Goal: Information Seeking & Learning: Compare options

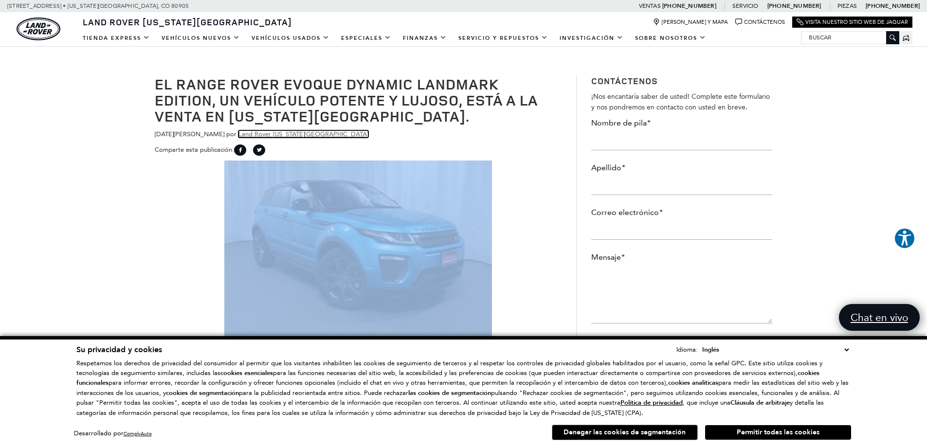
click at [270, 136] on font "Land Rover [US_STATE][GEOGRAPHIC_DATA]" at bounding box center [303, 133] width 130 height 7
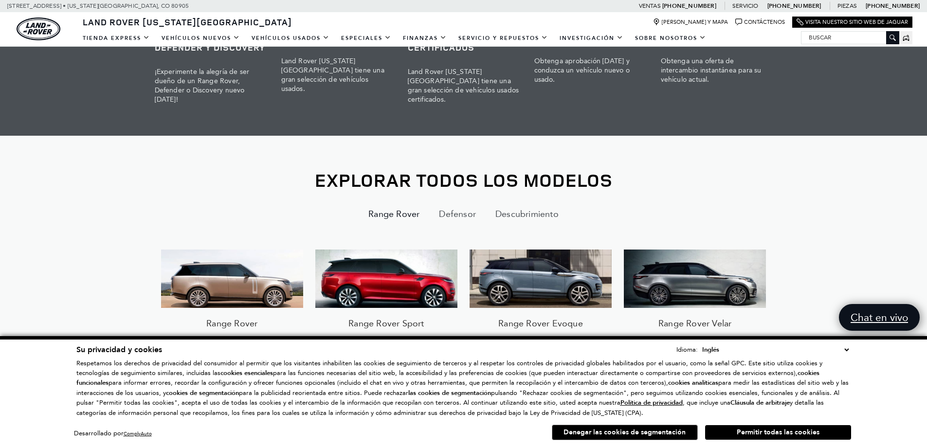
scroll to position [827, 0]
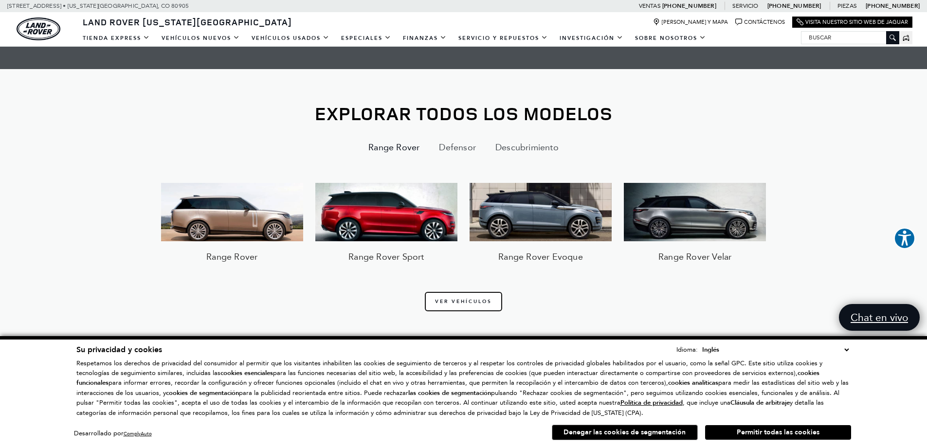
click at [485, 302] on link "Ver vehículos" at bounding box center [463, 301] width 77 height 19
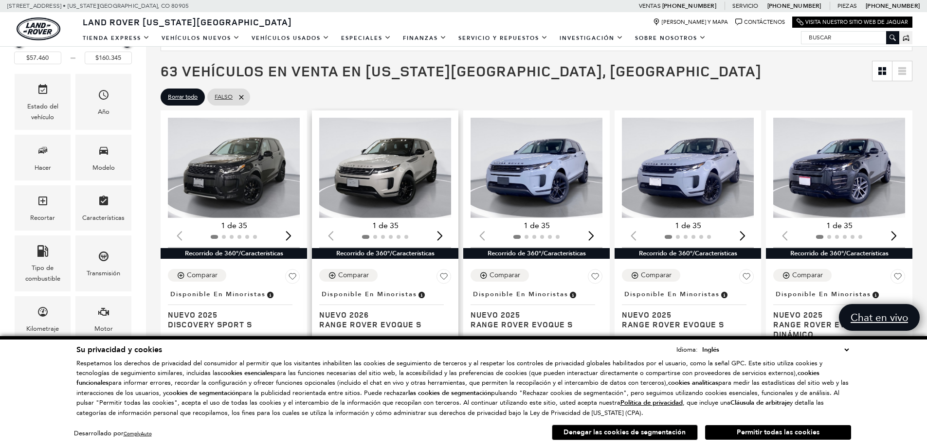
scroll to position [195, 0]
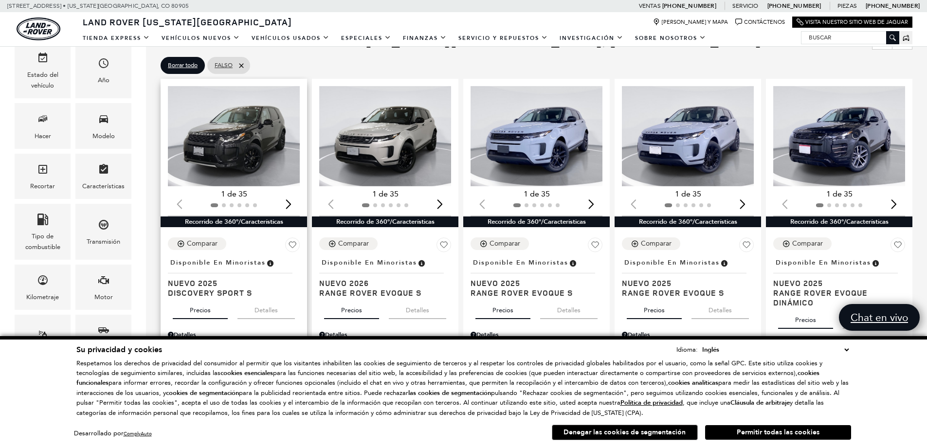
click at [287, 203] on div "Siguiente diapositiva" at bounding box center [288, 204] width 13 height 21
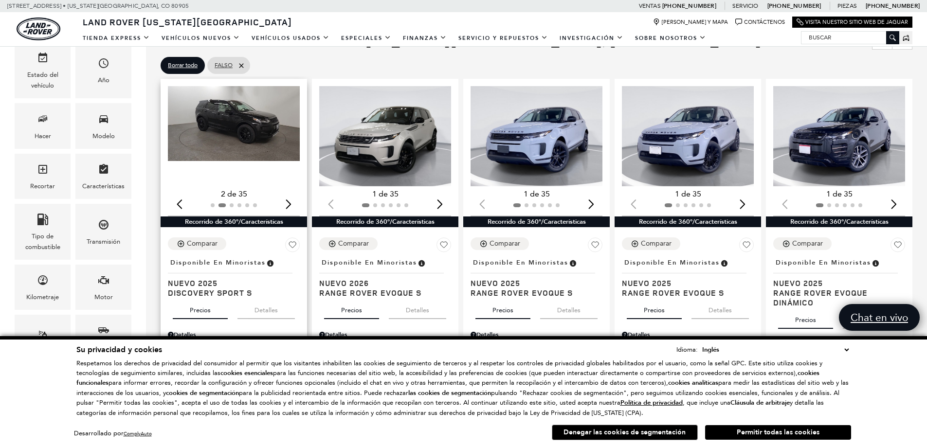
click at [287, 203] on div "Siguiente diapositiva" at bounding box center [288, 204] width 13 height 21
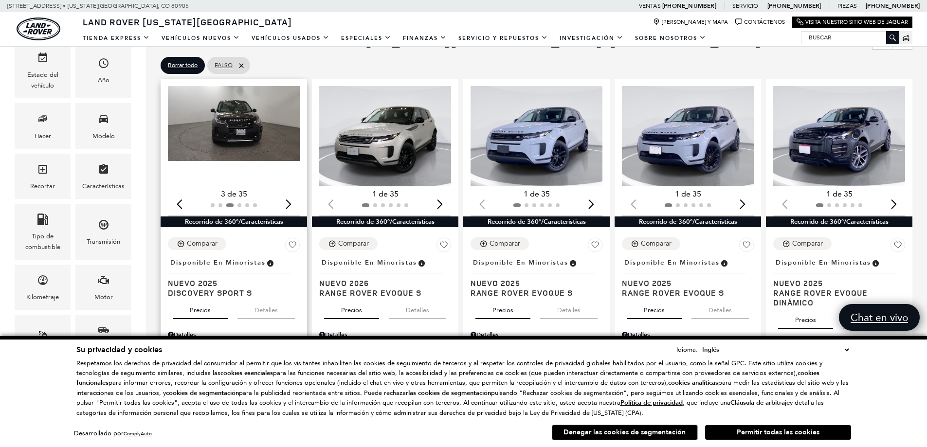
click at [287, 203] on div "Siguiente diapositiva" at bounding box center [288, 204] width 13 height 21
click at [177, 208] on div "Diapositiva anterior" at bounding box center [179, 204] width 13 height 21
click at [233, 133] on img "3 / 6" at bounding box center [234, 123] width 133 height 75
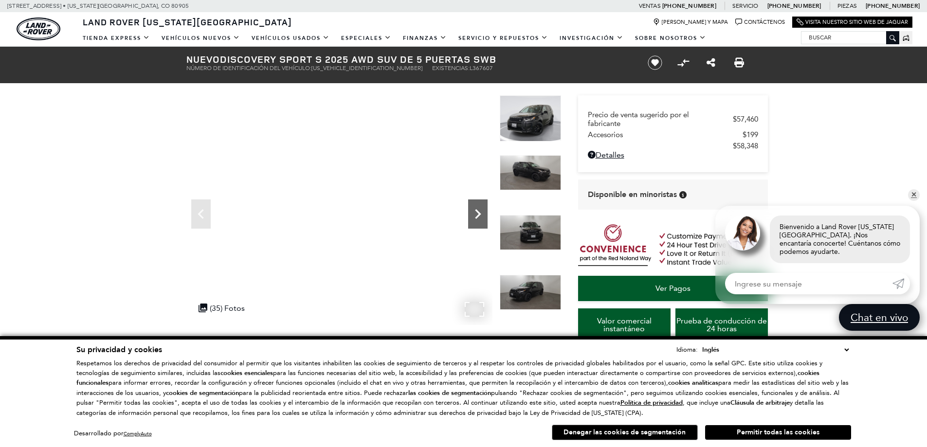
click at [478, 216] on icon "Próximo" at bounding box center [478, 214] width 6 height 10
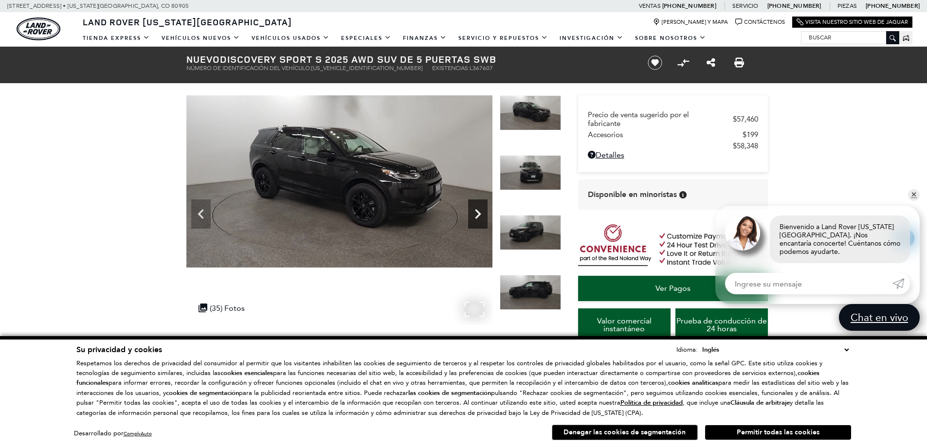
click at [478, 216] on icon "Próximo" at bounding box center [478, 214] width 6 height 10
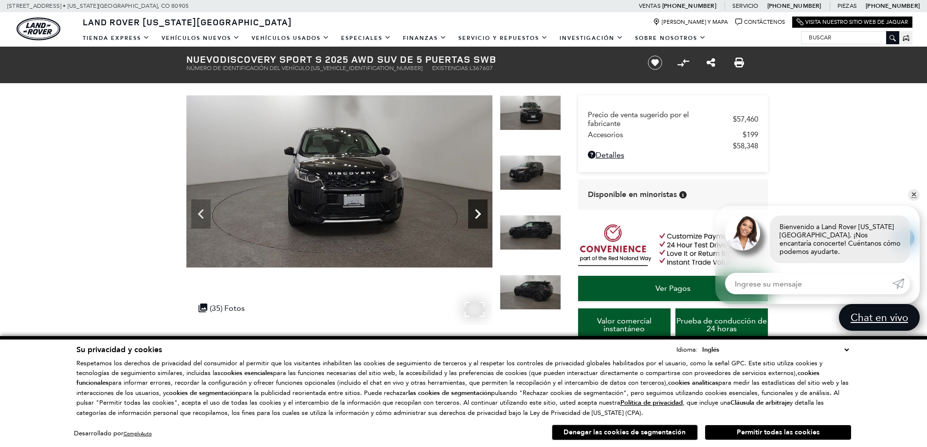
click at [478, 216] on icon "Próximo" at bounding box center [478, 214] width 6 height 10
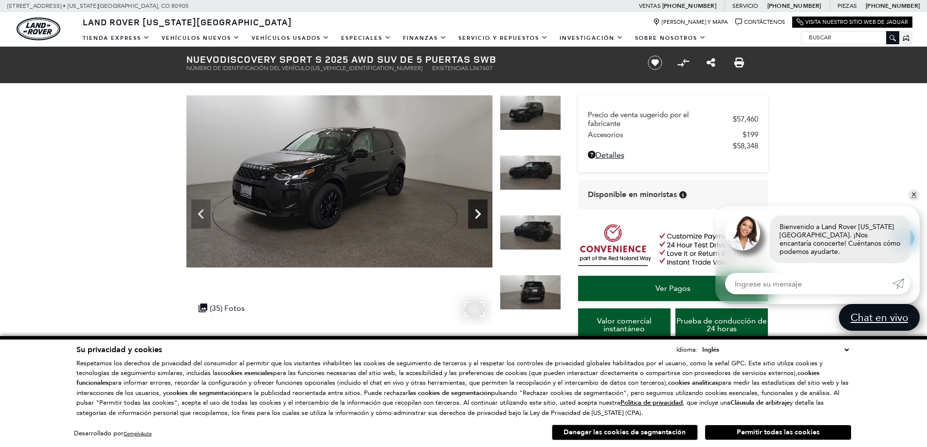
click at [478, 216] on icon "Próximo" at bounding box center [478, 214] width 6 height 10
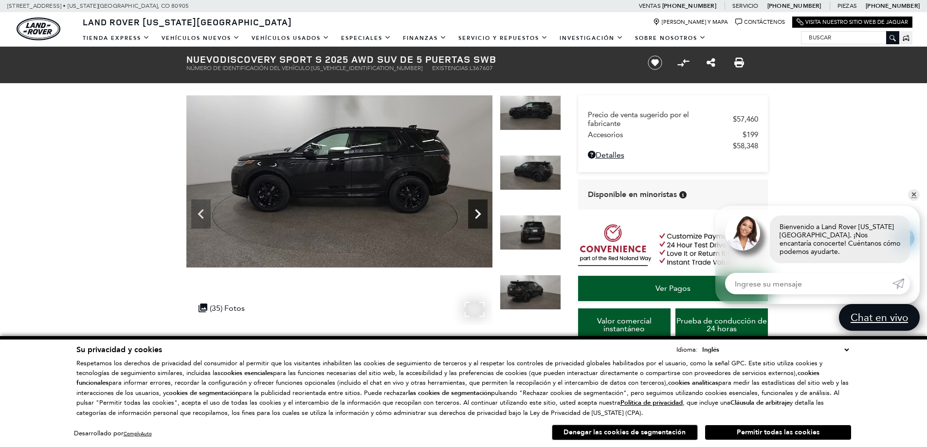
click at [478, 216] on icon "Próximo" at bounding box center [478, 214] width 6 height 10
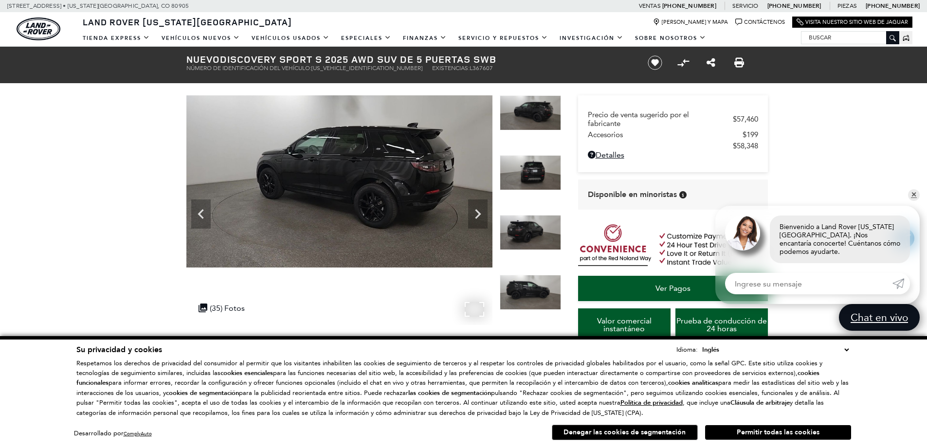
click at [389, 166] on img at bounding box center [339, 181] width 306 height 172
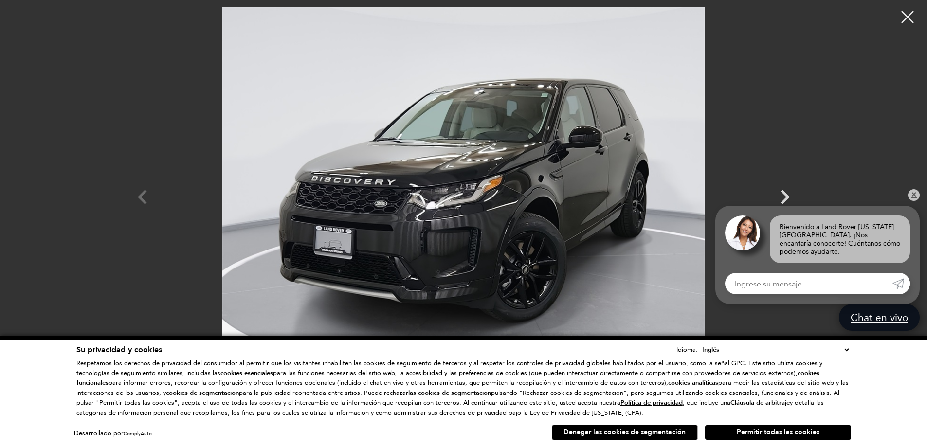
scroll to position [49, 0]
click at [502, 264] on img at bounding box center [464, 188] width 584 height 362
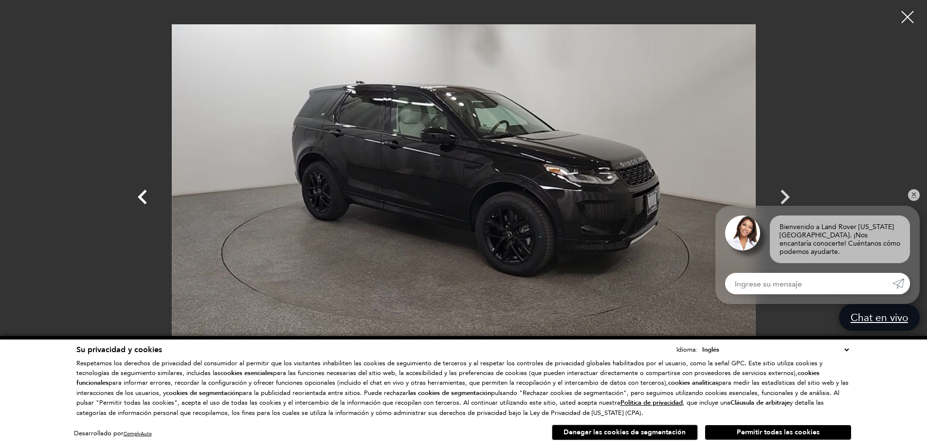
click at [142, 196] on icon "Anterior" at bounding box center [142, 197] width 9 height 15
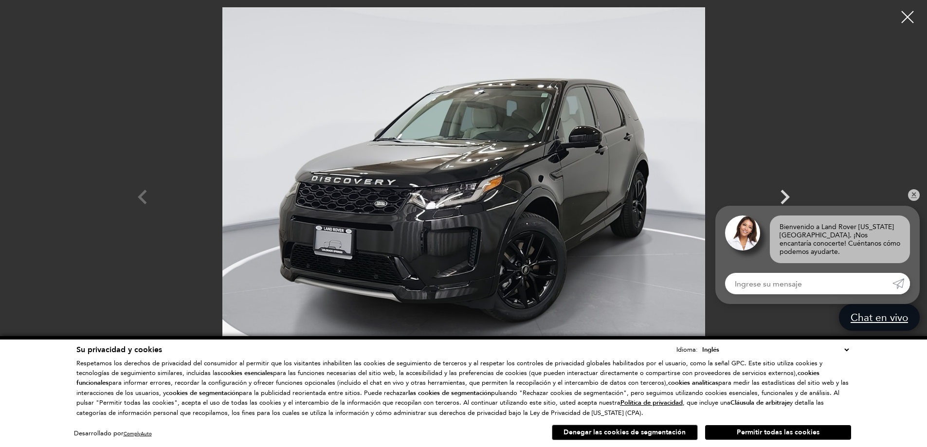
scroll to position [97, 0]
click at [787, 193] on icon "Próximo" at bounding box center [784, 197] width 29 height 29
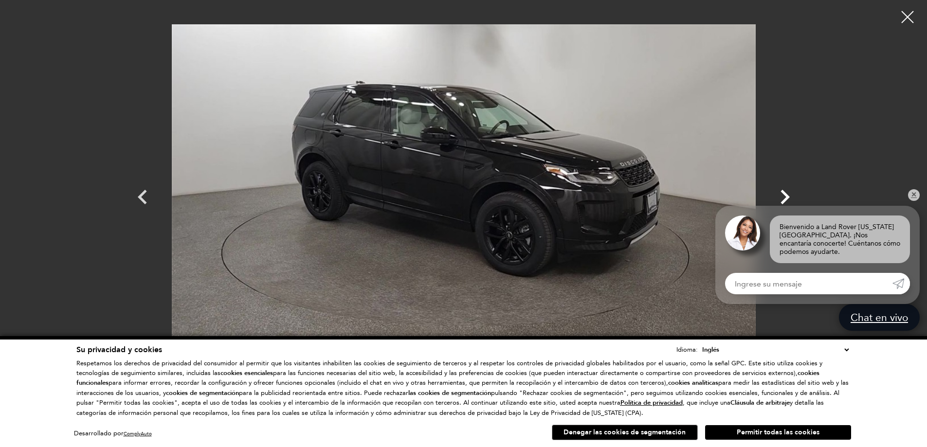
click at [787, 193] on icon "Próximo" at bounding box center [784, 197] width 29 height 29
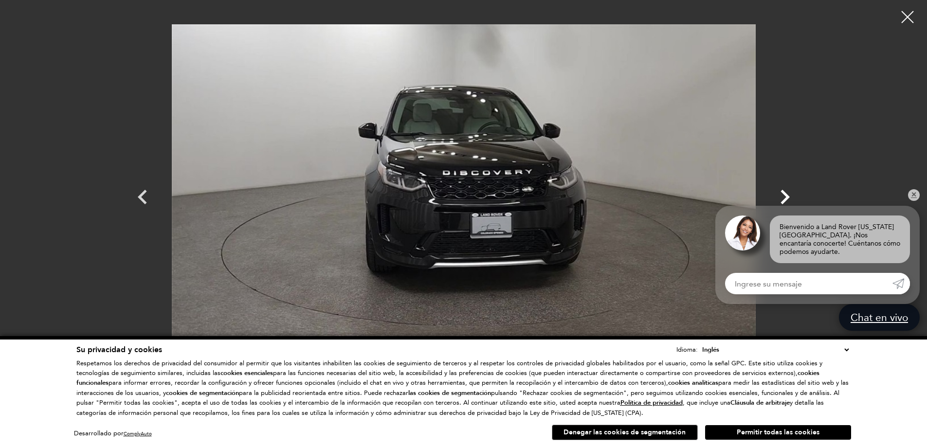
click at [787, 193] on icon "Próximo" at bounding box center [784, 197] width 29 height 29
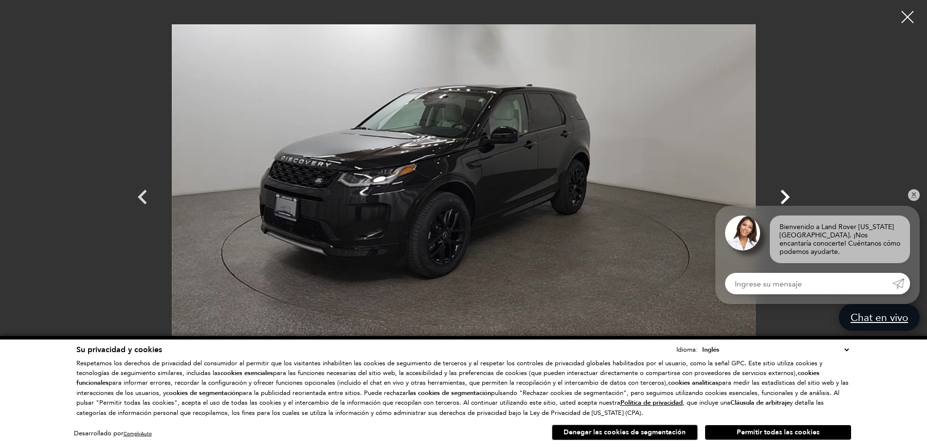
click at [787, 193] on icon "Próximo" at bounding box center [784, 197] width 29 height 29
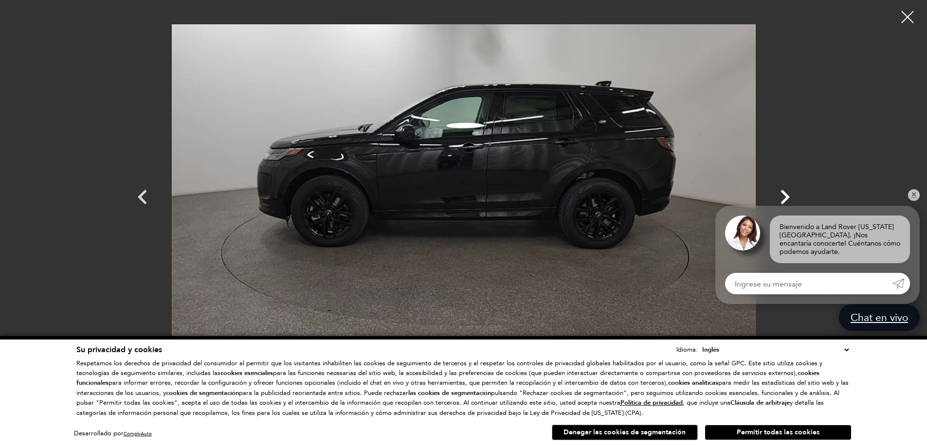
click at [787, 193] on icon "Próximo" at bounding box center [784, 197] width 29 height 29
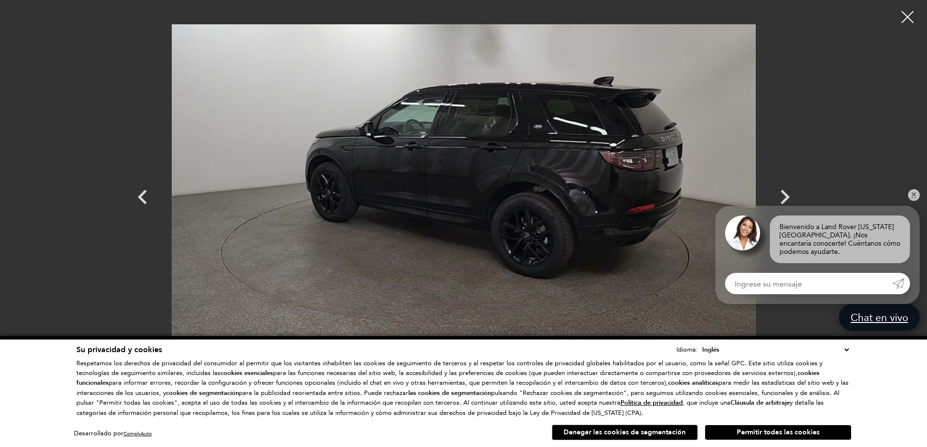
scroll to position [0, 0]
click at [494, 148] on img at bounding box center [464, 188] width 584 height 362
click at [784, 192] on icon "Próximo" at bounding box center [785, 197] width 9 height 15
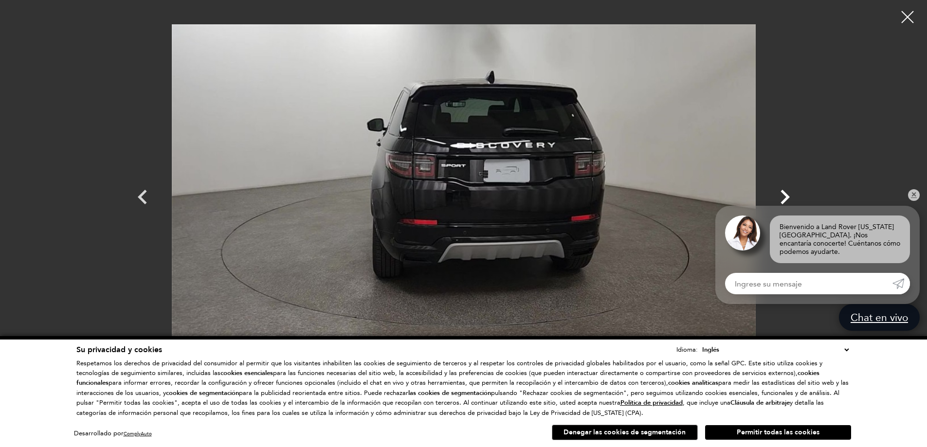
click at [779, 192] on icon "Próximo" at bounding box center [784, 197] width 29 height 29
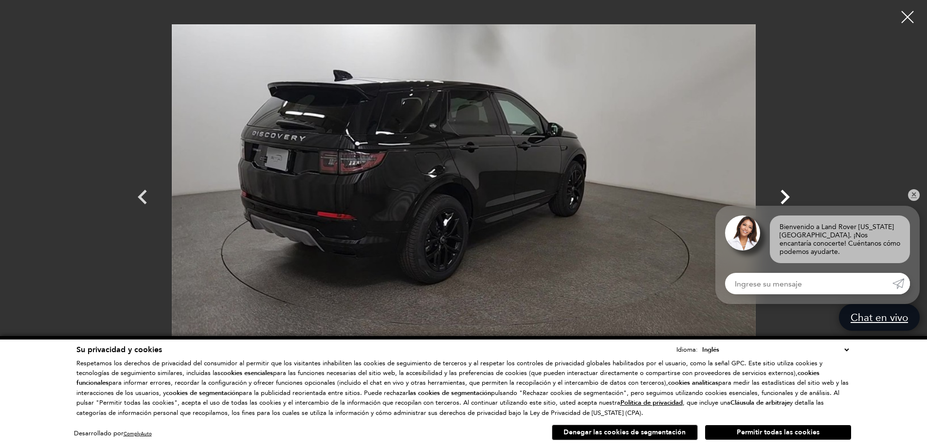
click at [779, 192] on icon "Próximo" at bounding box center [784, 197] width 29 height 29
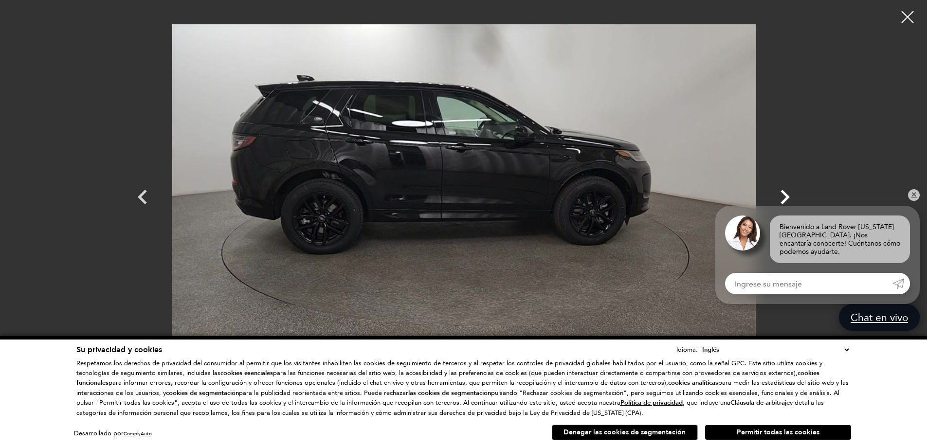
click at [789, 190] on icon "Próximo" at bounding box center [784, 197] width 29 height 29
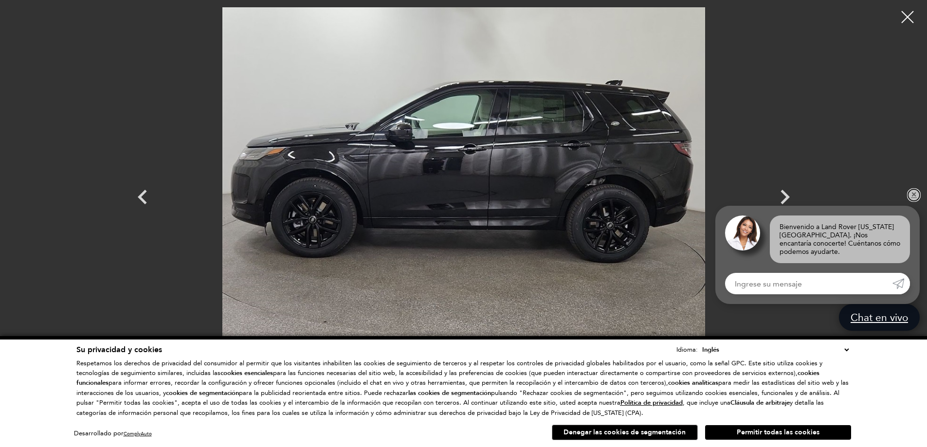
click at [917, 201] on link "✕" at bounding box center [914, 195] width 12 height 12
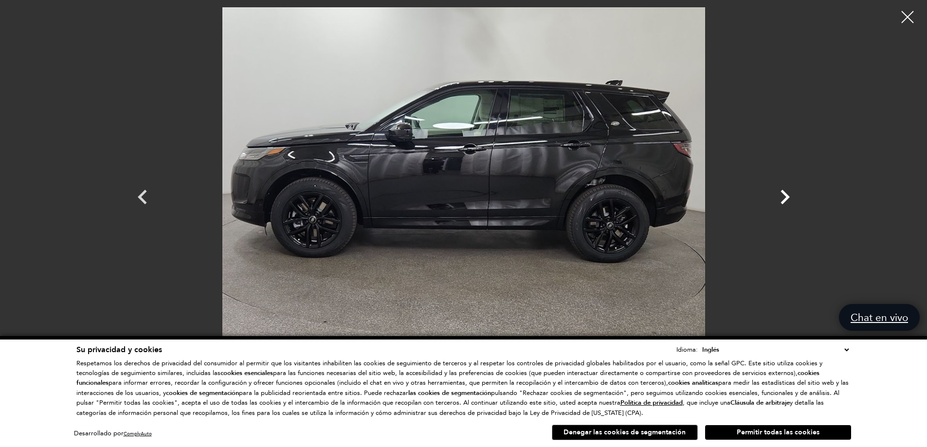
click at [787, 188] on icon "Próximo" at bounding box center [784, 197] width 29 height 29
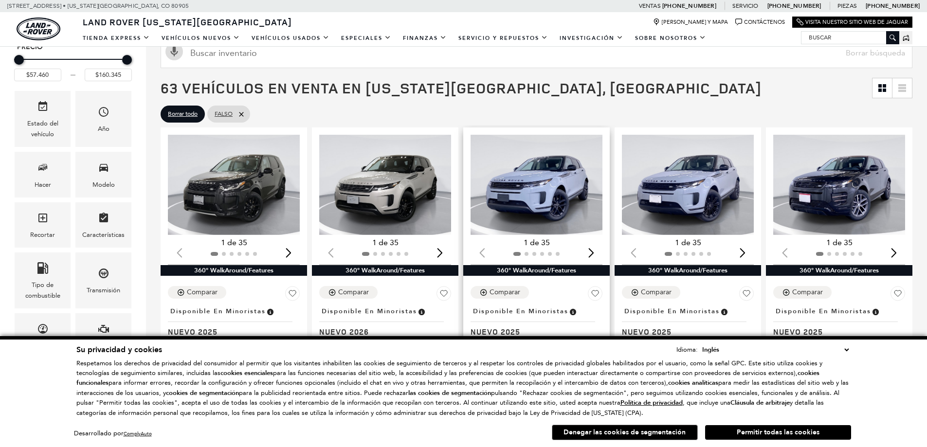
click at [552, 176] on img "1 / 2" at bounding box center [537, 185] width 133 height 100
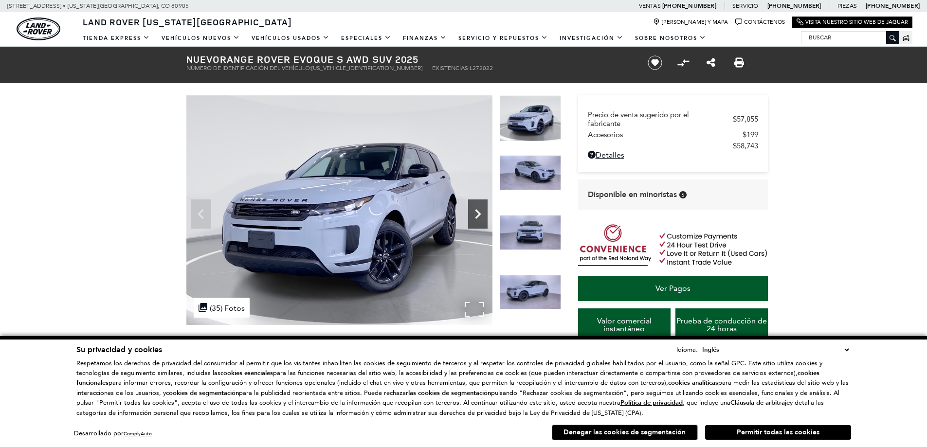
click at [479, 218] on icon "Próximo" at bounding box center [477, 213] width 19 height 19
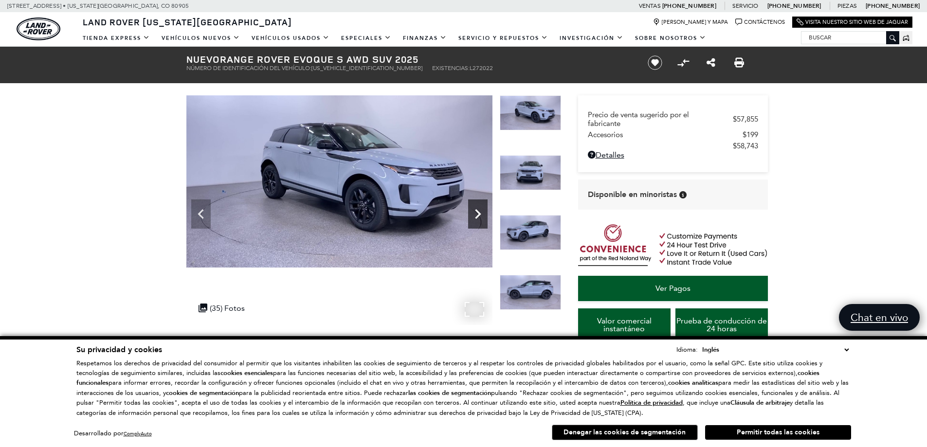
click at [479, 216] on icon "Próximo" at bounding box center [477, 213] width 19 height 19
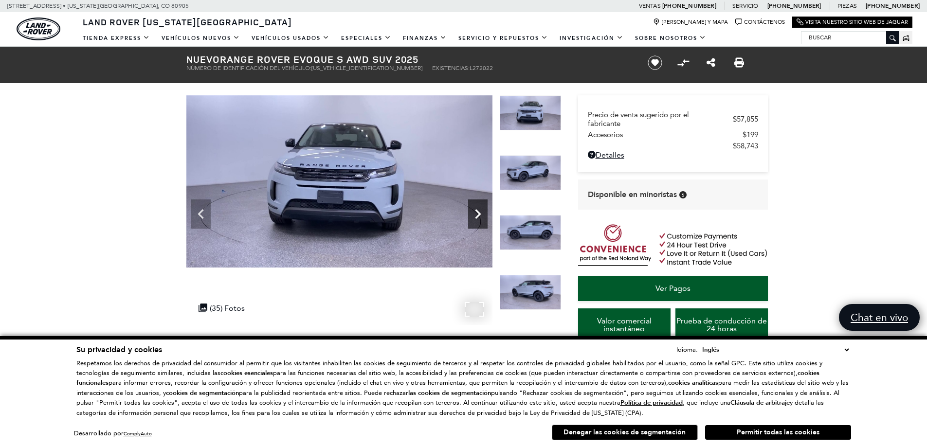
click at [479, 216] on icon "Próximo" at bounding box center [477, 213] width 19 height 19
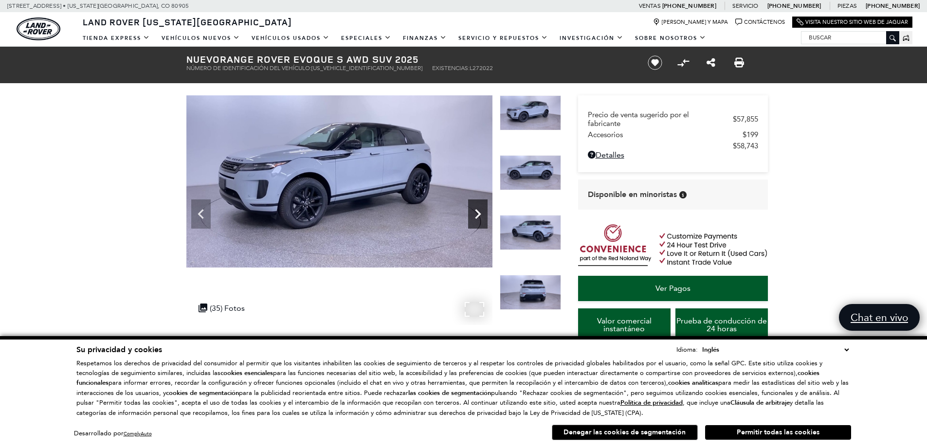
click at [479, 216] on icon "Próximo" at bounding box center [477, 213] width 19 height 19
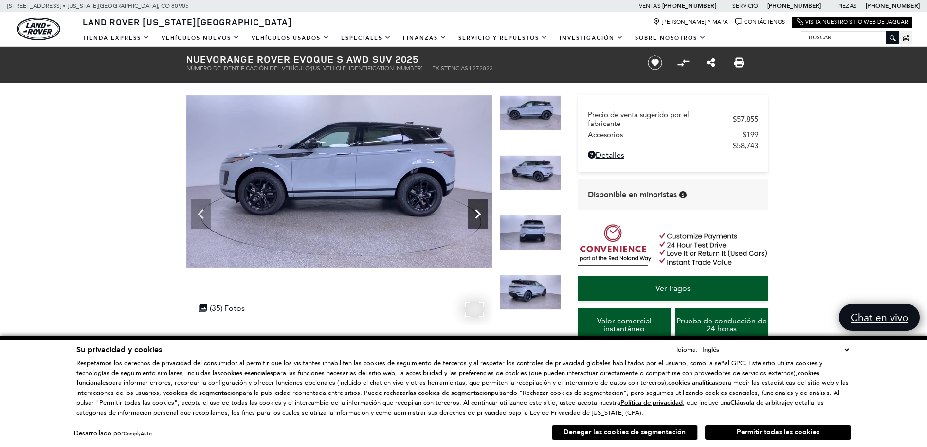
click at [479, 216] on icon "Próximo" at bounding box center [477, 213] width 19 height 19
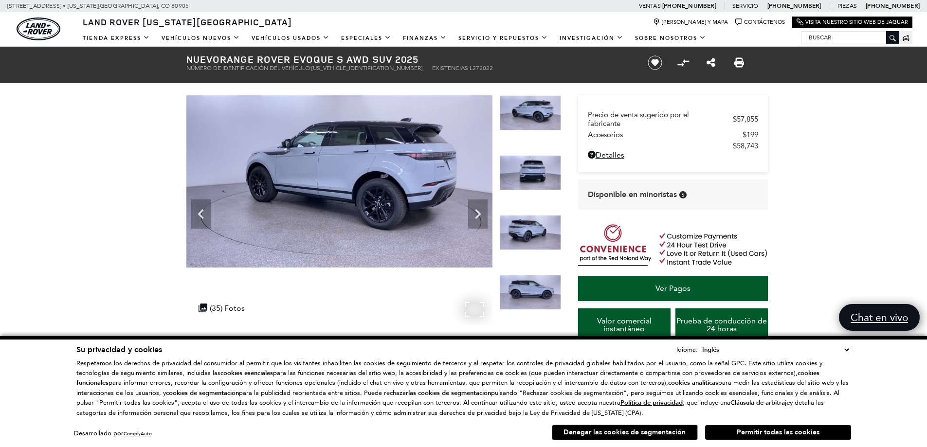
click at [361, 149] on img at bounding box center [339, 181] width 306 height 172
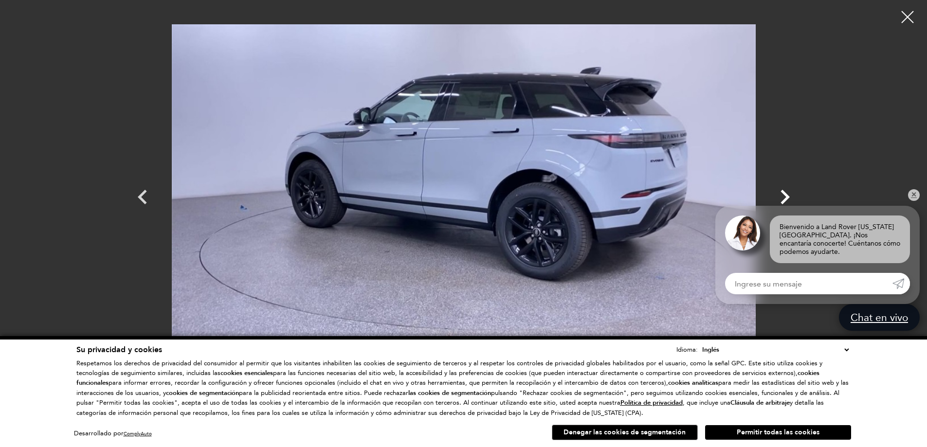
click at [776, 196] on icon "Próximo" at bounding box center [784, 197] width 29 height 29
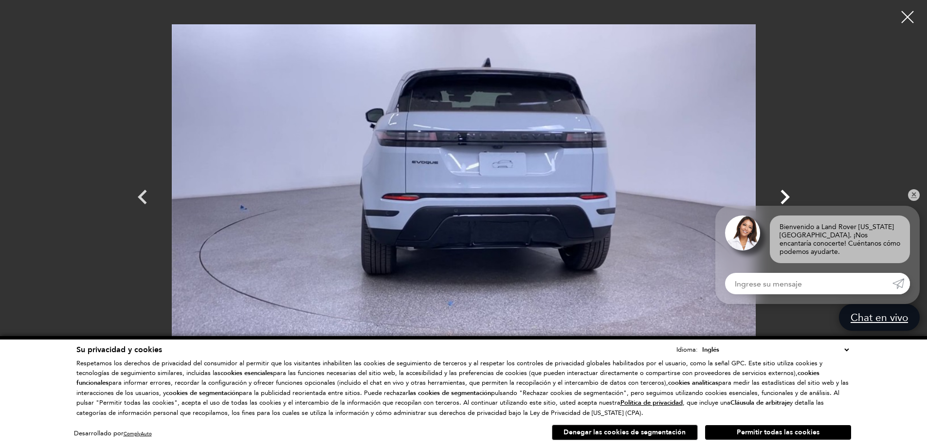
click at [776, 196] on icon "Próximo" at bounding box center [784, 197] width 29 height 29
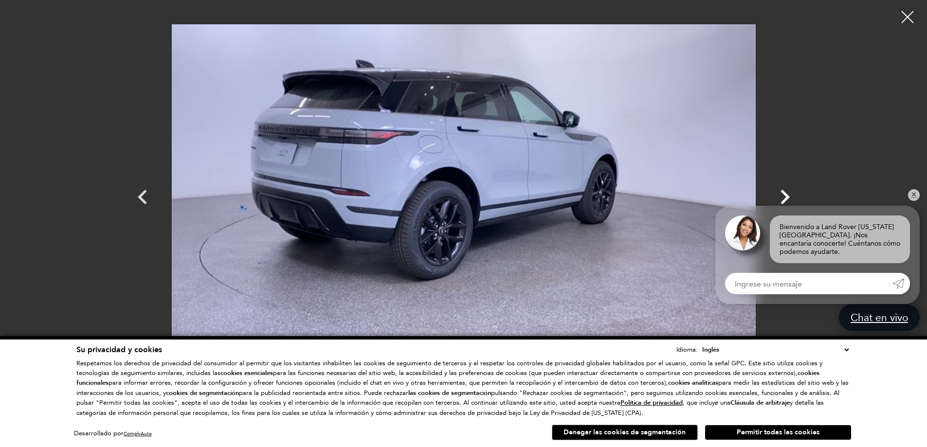
click at [776, 196] on icon "Próximo" at bounding box center [784, 197] width 29 height 29
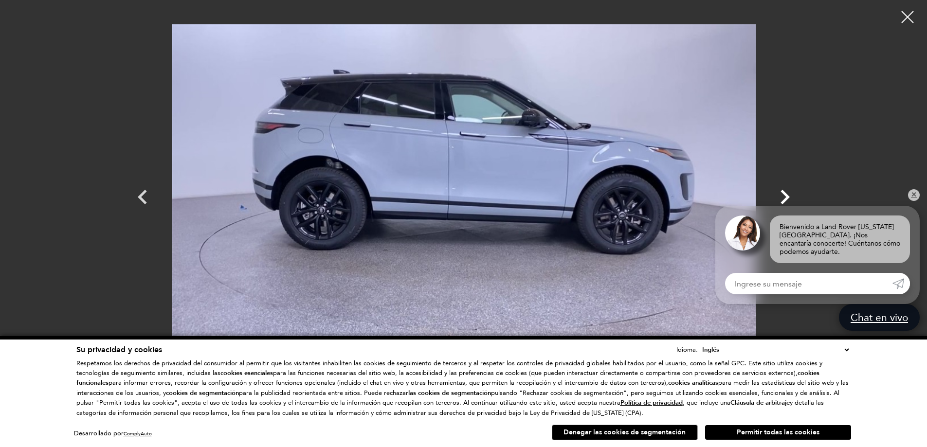
click at [776, 196] on icon "Próximo" at bounding box center [784, 197] width 29 height 29
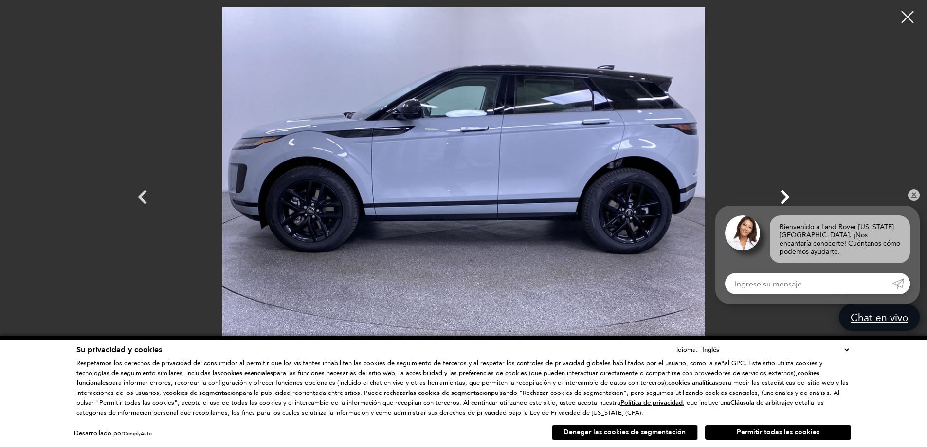
click at [776, 196] on icon "Próximo" at bounding box center [784, 197] width 29 height 29
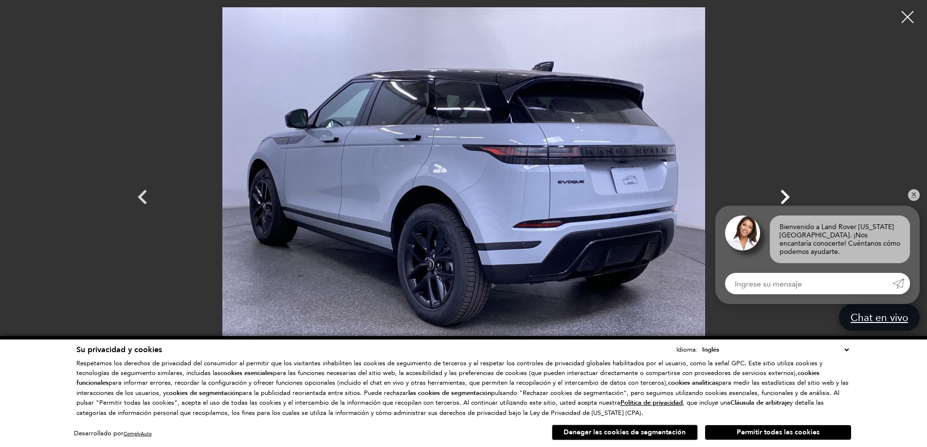
click at [776, 197] on icon "Próximo" at bounding box center [784, 197] width 29 height 29
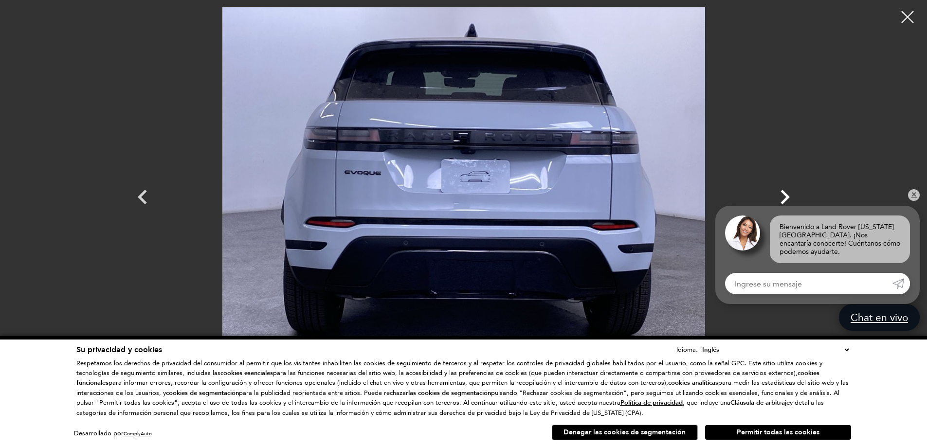
click at [776, 197] on icon "Próximo" at bounding box center [784, 197] width 29 height 29
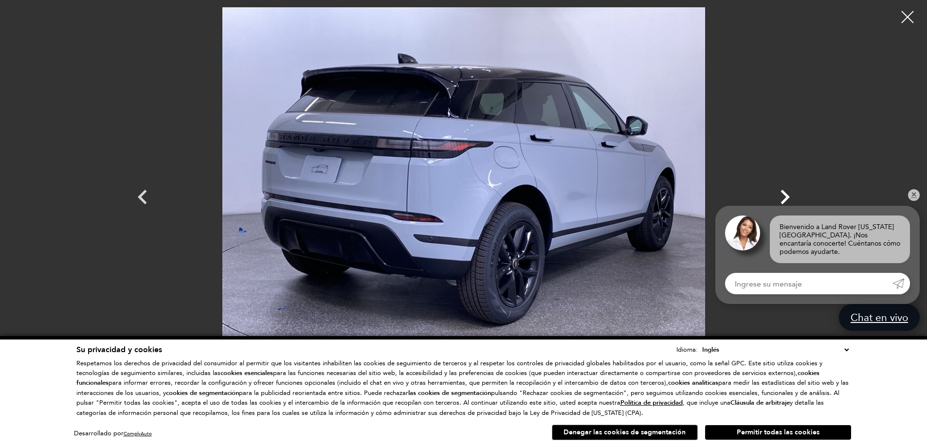
click at [776, 197] on icon "Próximo" at bounding box center [784, 197] width 29 height 29
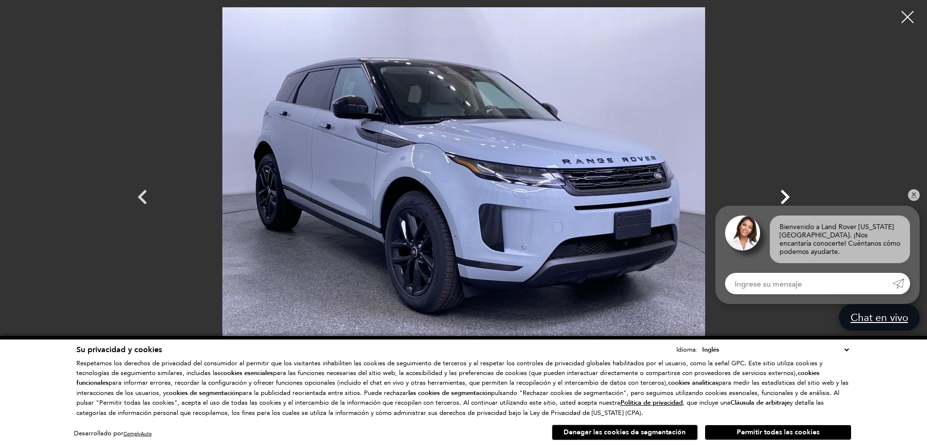
click at [787, 193] on icon "Próximo" at bounding box center [784, 197] width 29 height 29
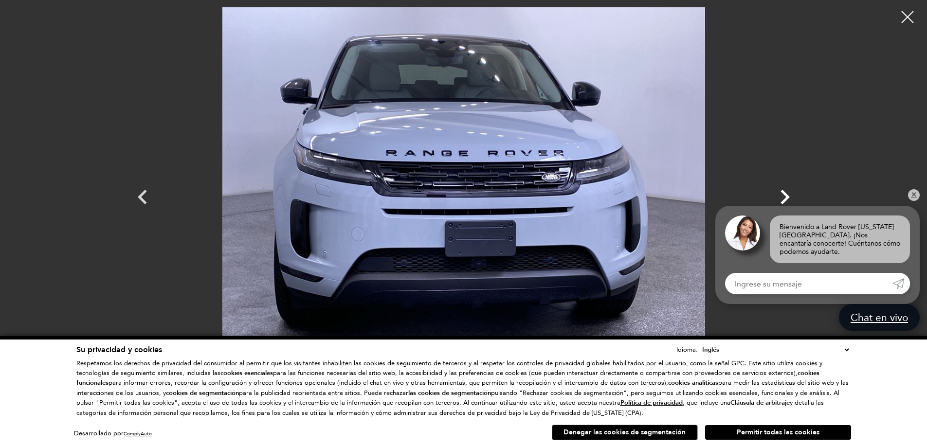
click at [787, 193] on icon "Próximo" at bounding box center [784, 197] width 29 height 29
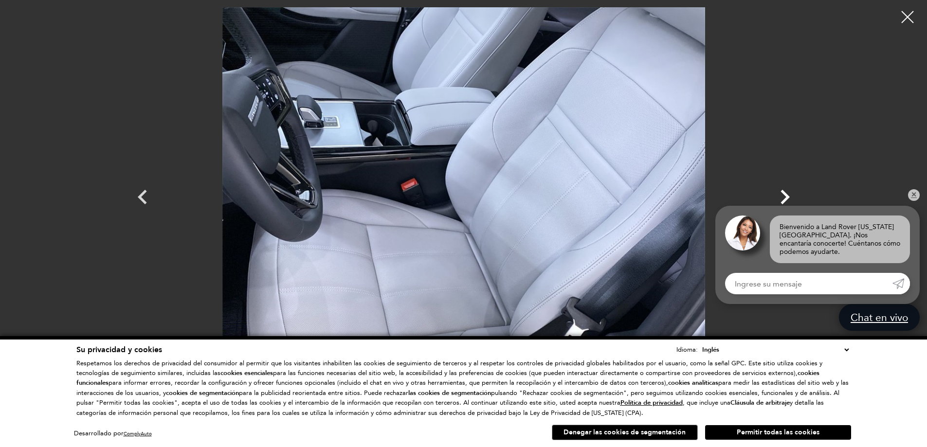
click at [787, 193] on icon "Próximo" at bounding box center [784, 197] width 29 height 29
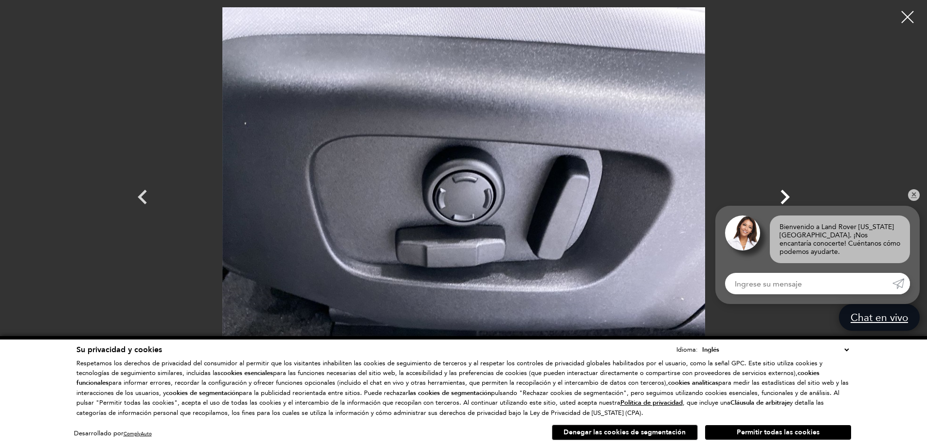
click at [787, 193] on icon "Próximo" at bounding box center [784, 197] width 29 height 29
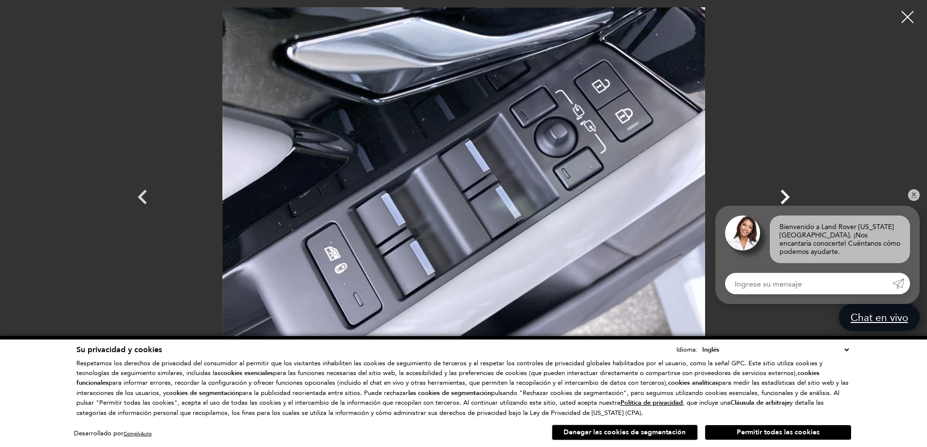
click at [787, 193] on icon "Próximo" at bounding box center [784, 197] width 29 height 29
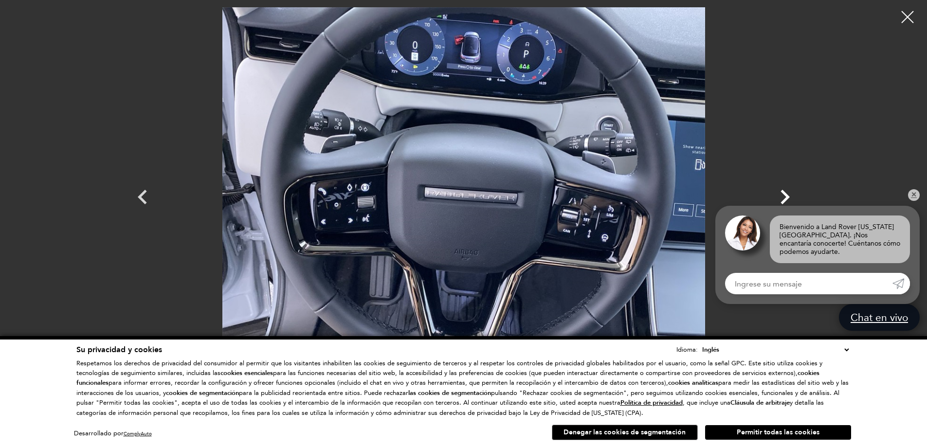
click at [787, 193] on icon "Próximo" at bounding box center [784, 197] width 29 height 29
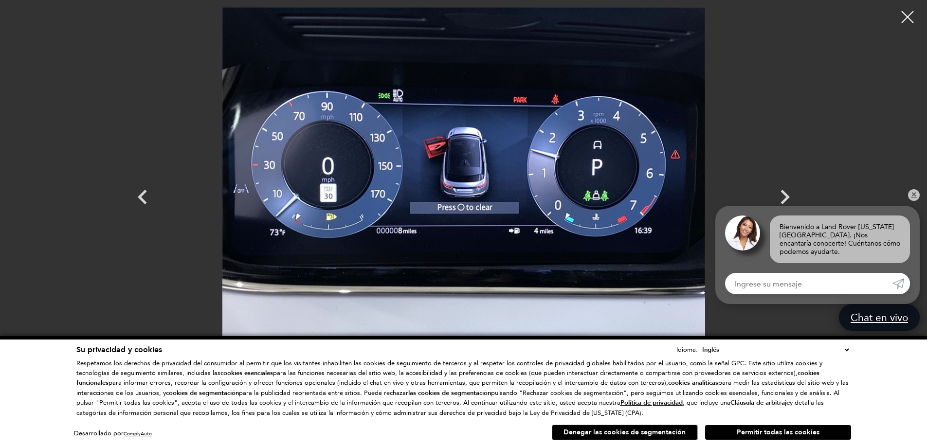
click at [117, 198] on div at bounding box center [463, 223] width 927 height 447
click at [146, 188] on icon "Anterior" at bounding box center [142, 197] width 29 height 29
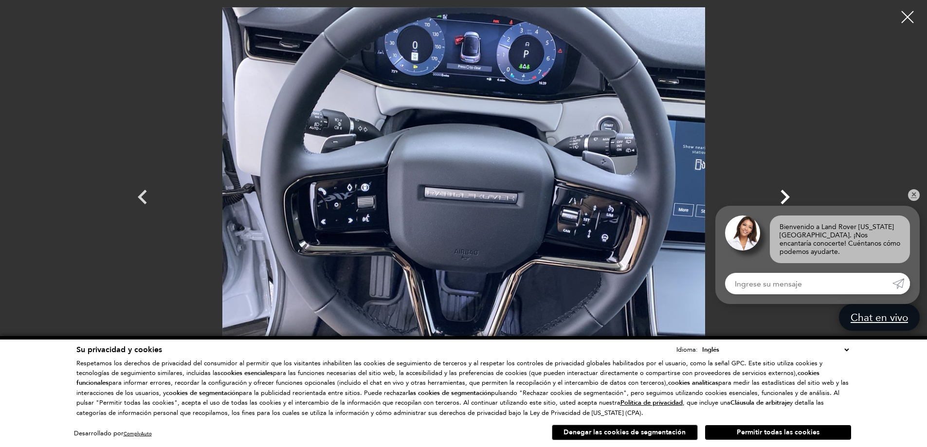
click at [794, 201] on icon "Próximo" at bounding box center [784, 197] width 29 height 29
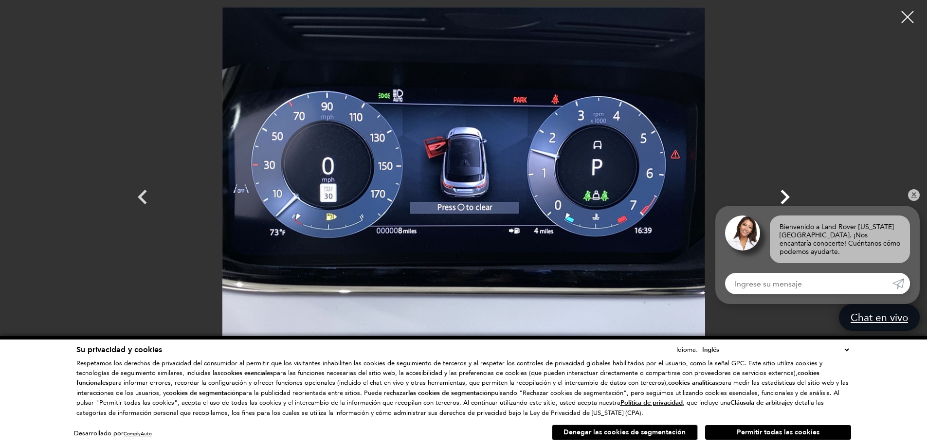
click at [794, 201] on icon "Próximo" at bounding box center [784, 197] width 29 height 29
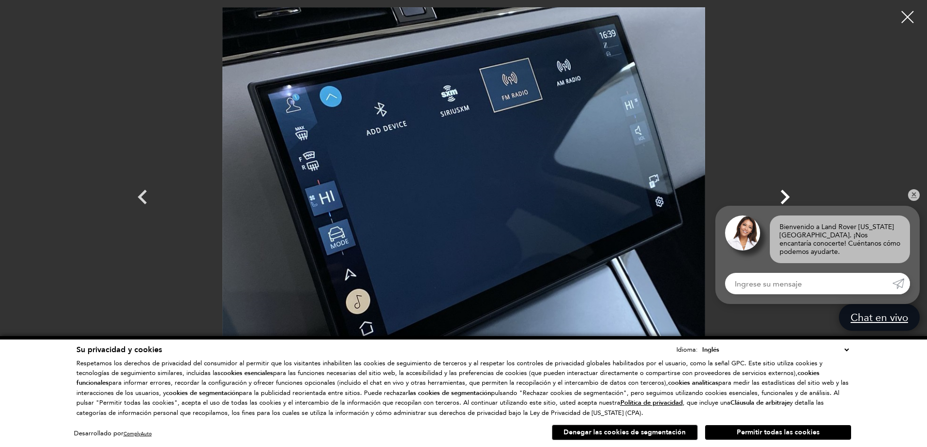
click at [794, 201] on icon "Próximo" at bounding box center [784, 197] width 29 height 29
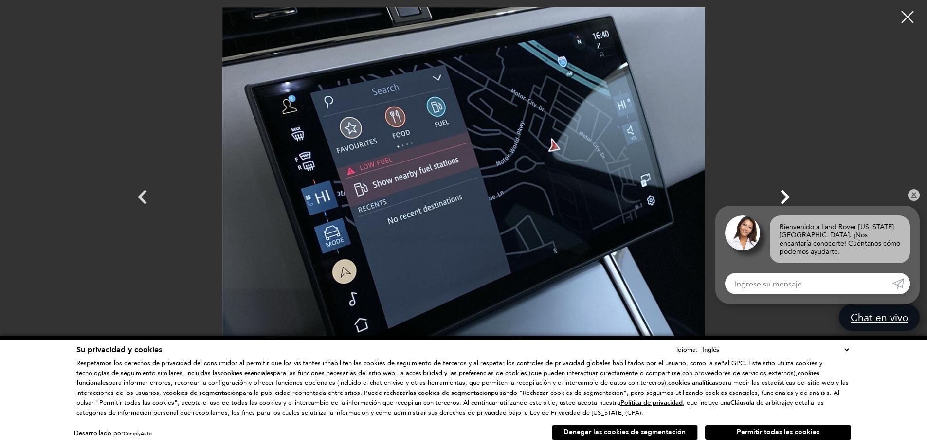
click at [794, 201] on icon "Próximo" at bounding box center [784, 197] width 29 height 29
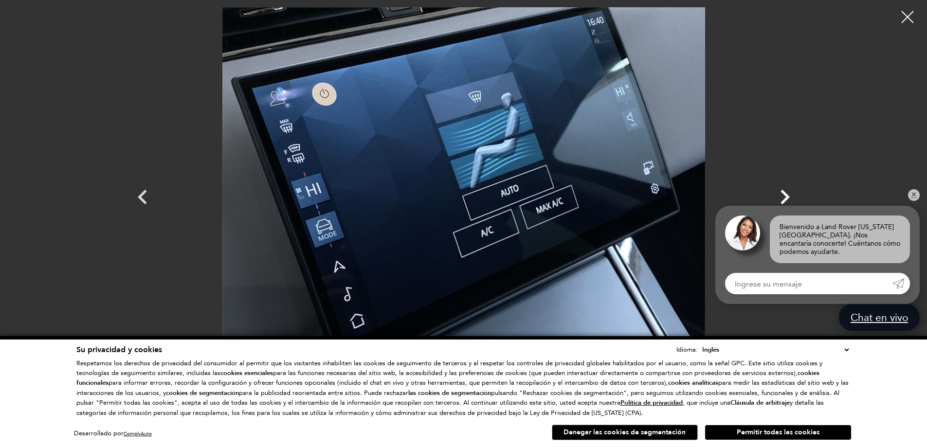
click at [794, 201] on icon "Próximo" at bounding box center [784, 197] width 29 height 29
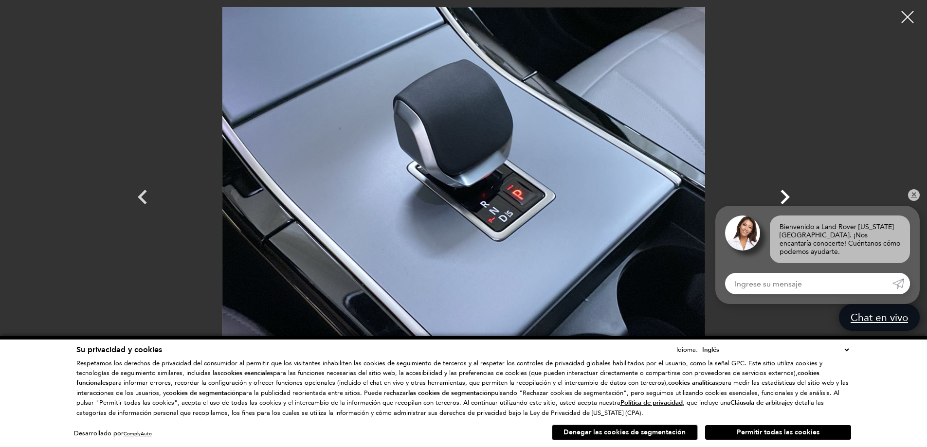
click at [783, 197] on icon "Próximo" at bounding box center [784, 197] width 29 height 29
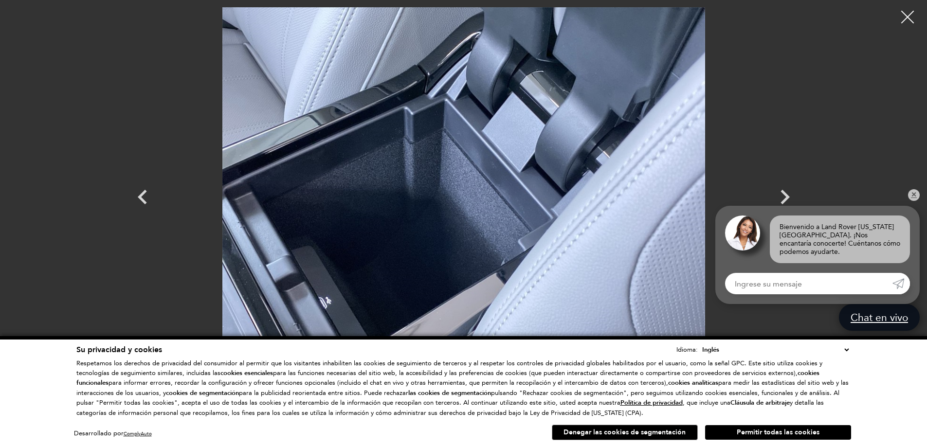
click at [915, 11] on div at bounding box center [908, 17] width 26 height 26
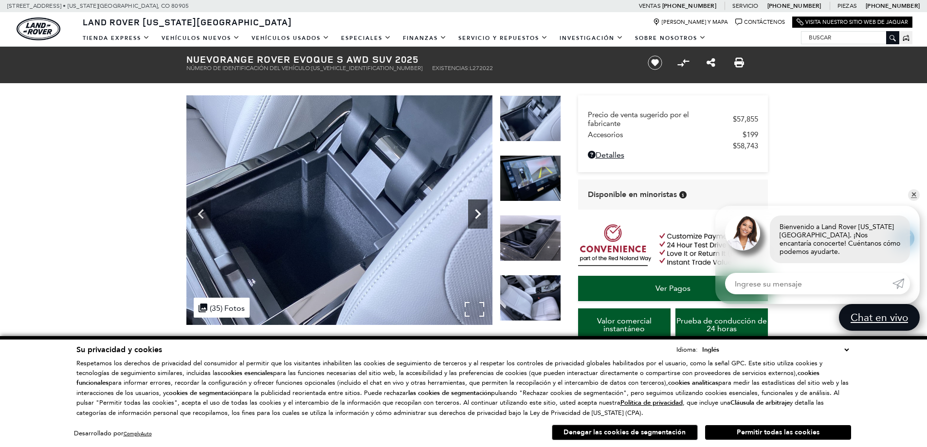
click at [480, 214] on icon "Próximo" at bounding box center [478, 214] width 6 height 10
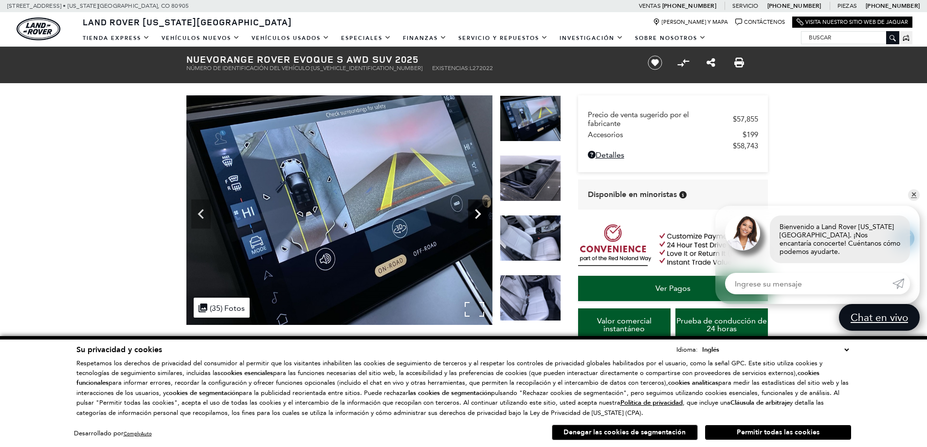
click at [480, 214] on icon "Próximo" at bounding box center [478, 214] width 6 height 10
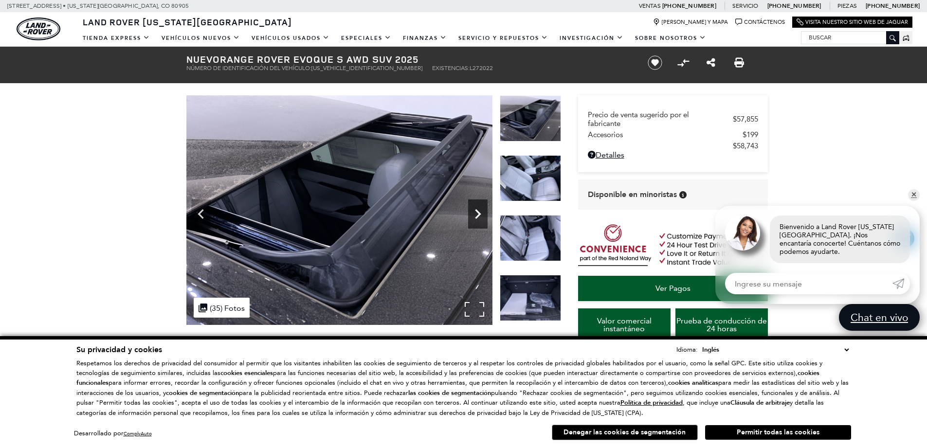
click at [480, 214] on icon "Próximo" at bounding box center [478, 214] width 6 height 10
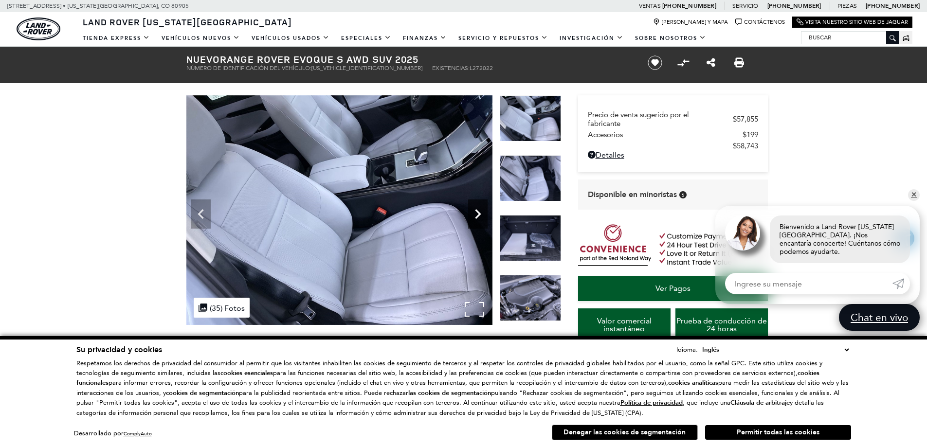
click at [480, 214] on icon "Próximo" at bounding box center [478, 214] width 6 height 10
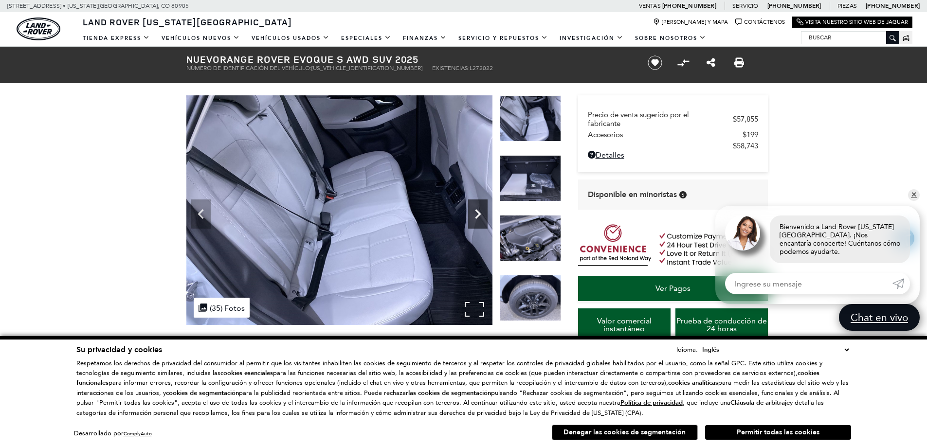
click at [480, 214] on icon "Próximo" at bounding box center [478, 214] width 6 height 10
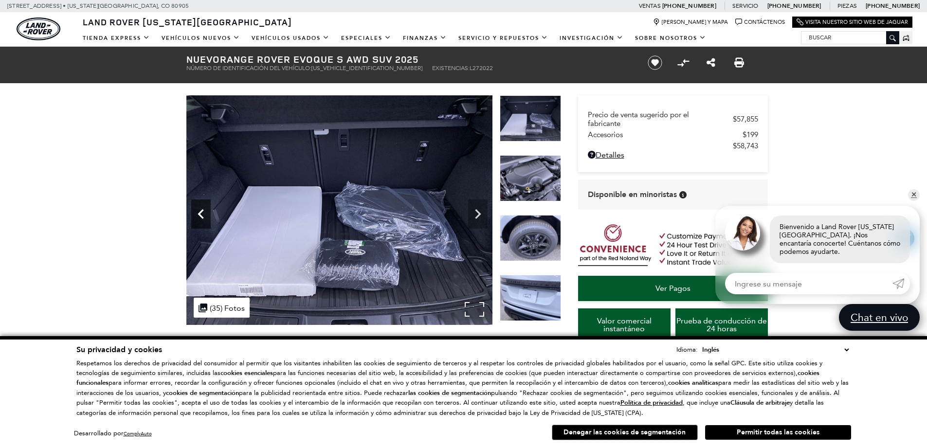
click at [199, 214] on icon "Anterior" at bounding box center [201, 214] width 6 height 10
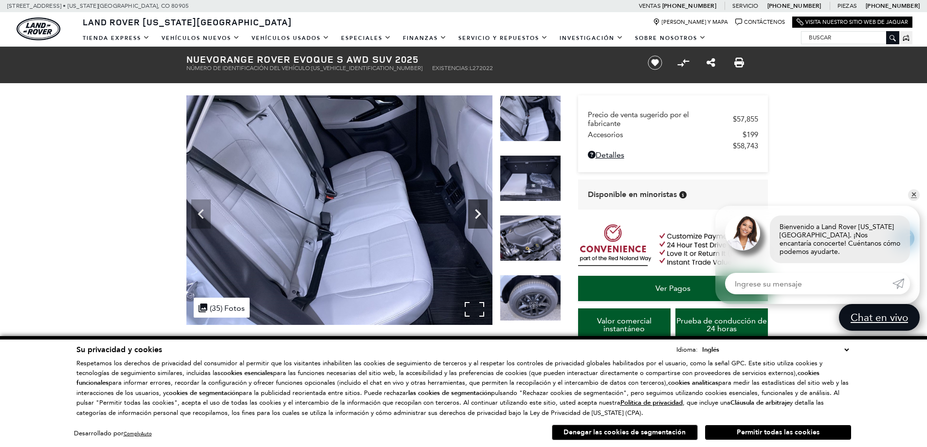
click at [473, 212] on icon "Próximo" at bounding box center [477, 213] width 19 height 19
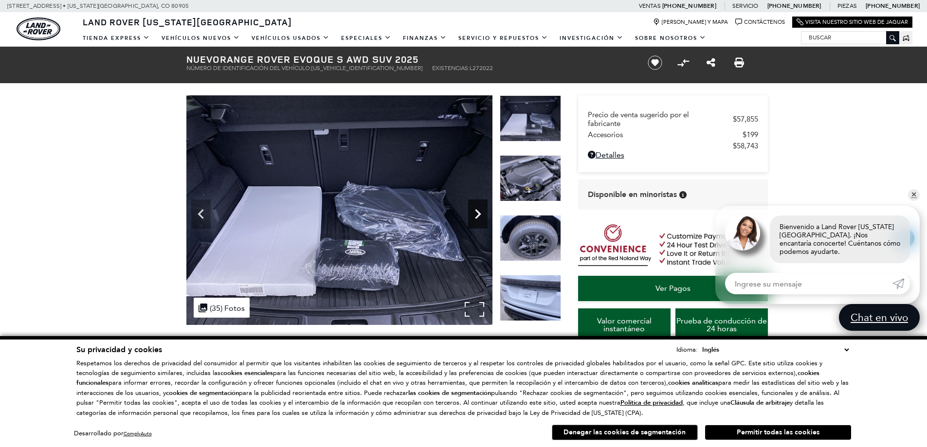
click at [475, 212] on icon "Próximo" at bounding box center [477, 213] width 19 height 19
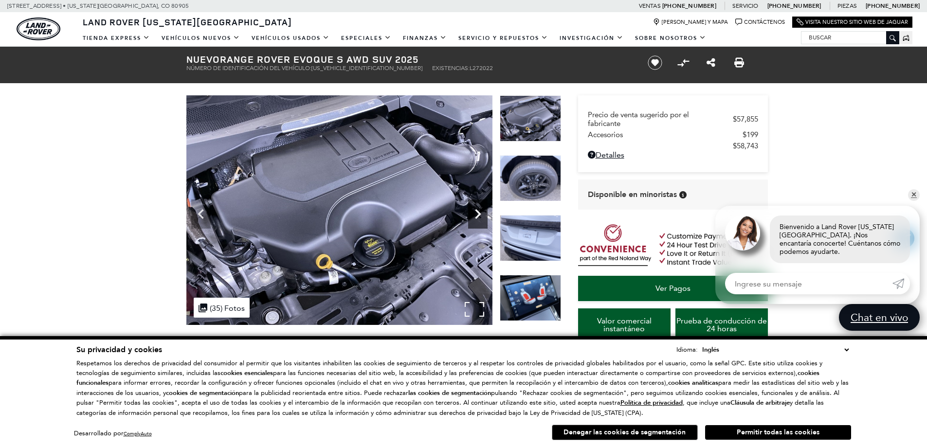
click at [475, 212] on icon "Próximo" at bounding box center [477, 213] width 19 height 19
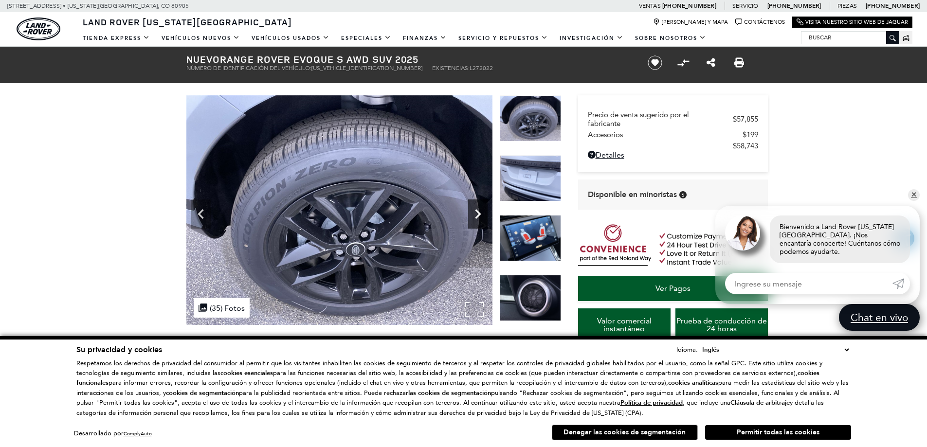
click at [478, 214] on icon "Próximo" at bounding box center [477, 213] width 19 height 19
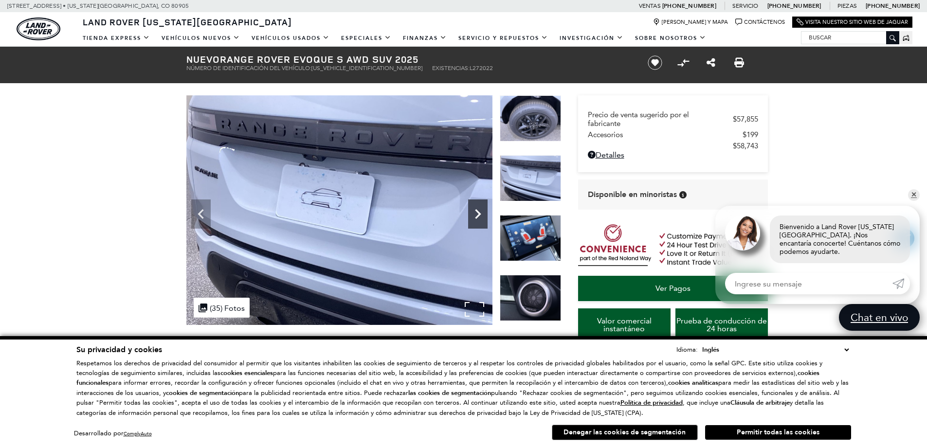
click at [478, 214] on icon "Próximo" at bounding box center [477, 213] width 19 height 19
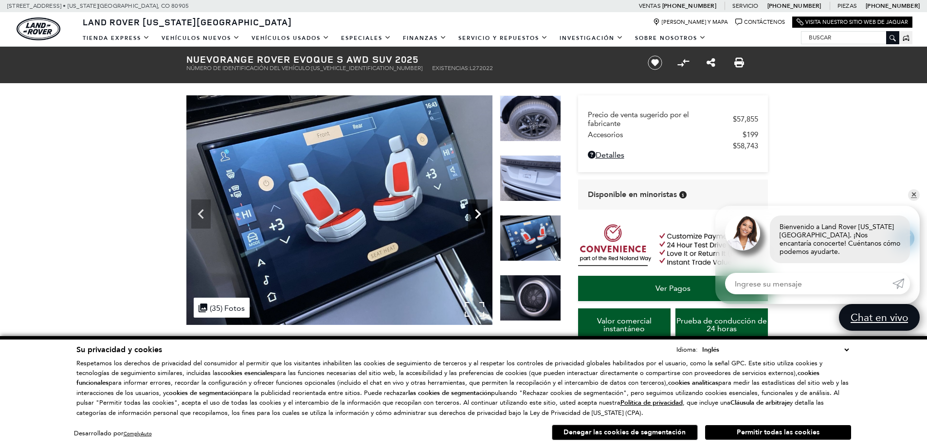
click at [476, 214] on icon "Próximo" at bounding box center [477, 213] width 19 height 19
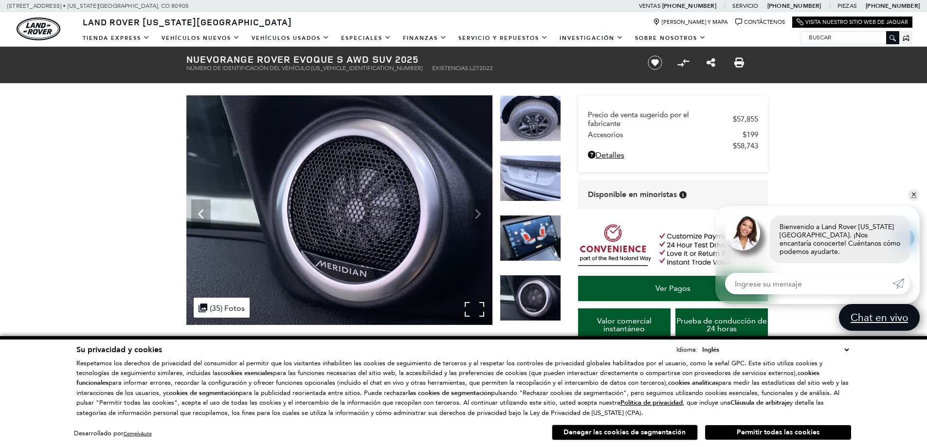
click at [476, 214] on img at bounding box center [339, 210] width 306 height 230
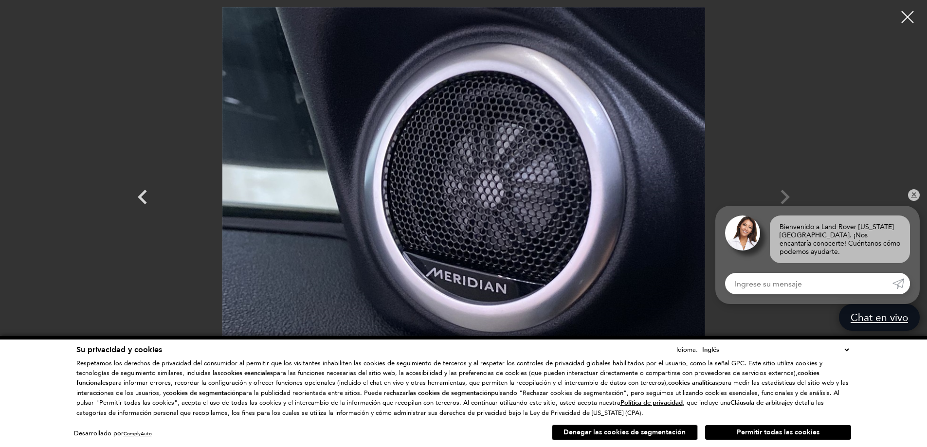
scroll to position [49, 0]
click at [144, 200] on icon "Anterior" at bounding box center [142, 197] width 29 height 29
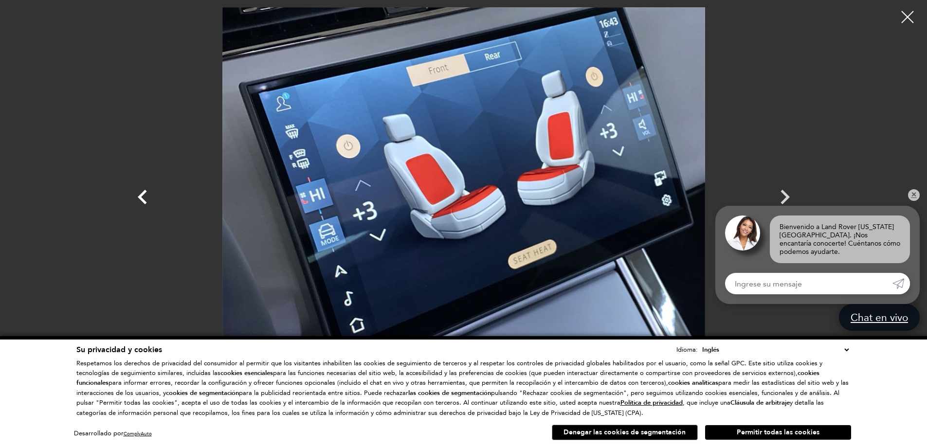
click at [144, 200] on icon "Anterior" at bounding box center [142, 197] width 29 height 29
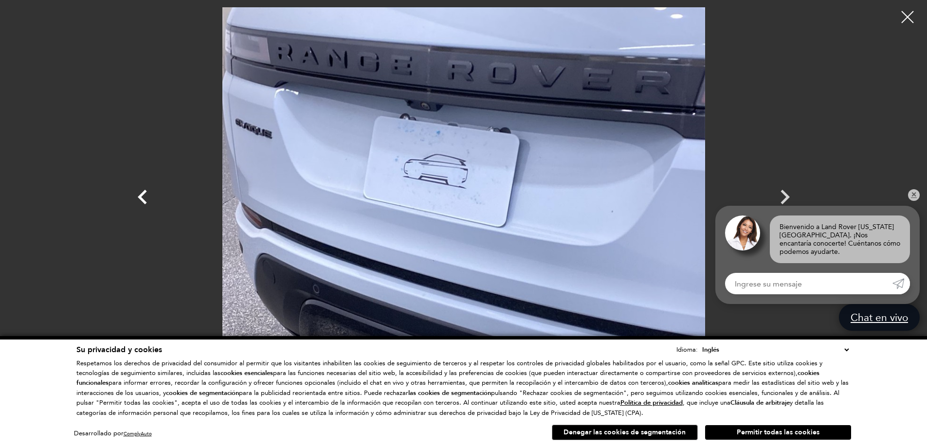
click at [146, 197] on icon "Anterior" at bounding box center [142, 197] width 29 height 29
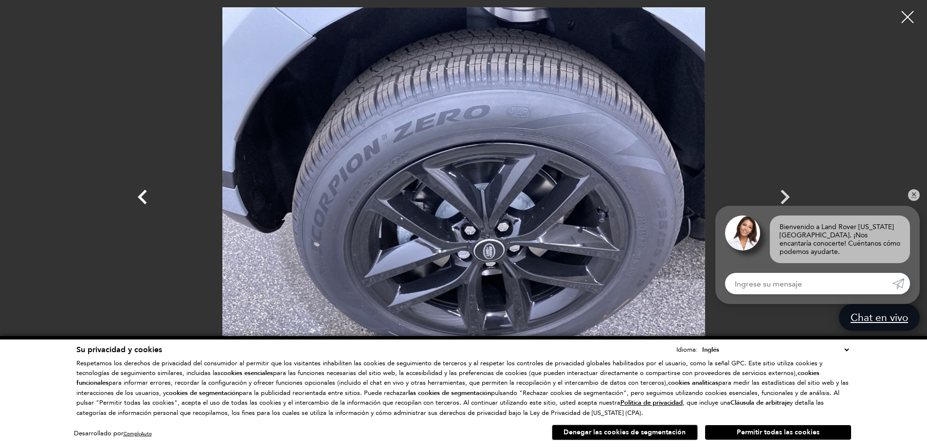
click at [146, 195] on icon "Anterior" at bounding box center [142, 197] width 29 height 29
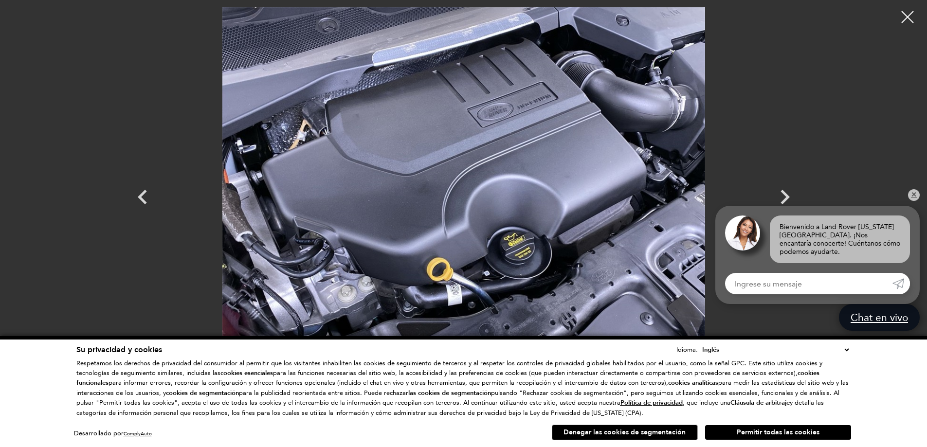
scroll to position [0, 0]
click at [148, 205] on icon "Anterior" at bounding box center [142, 197] width 29 height 29
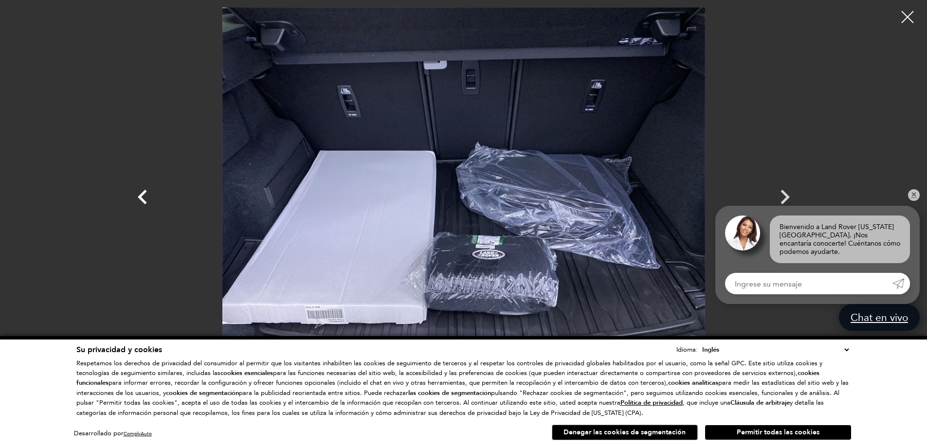
click at [129, 201] on icon "Anterior" at bounding box center [142, 197] width 29 height 29
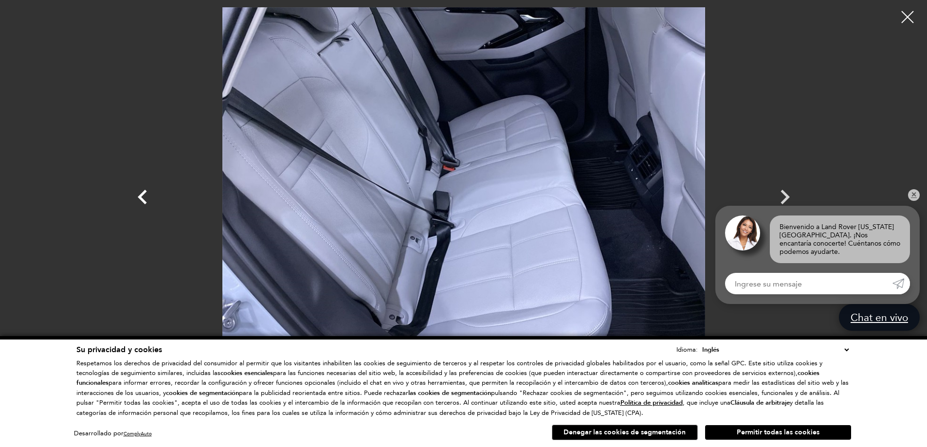
click at [138, 201] on icon "Anterior" at bounding box center [142, 197] width 29 height 29
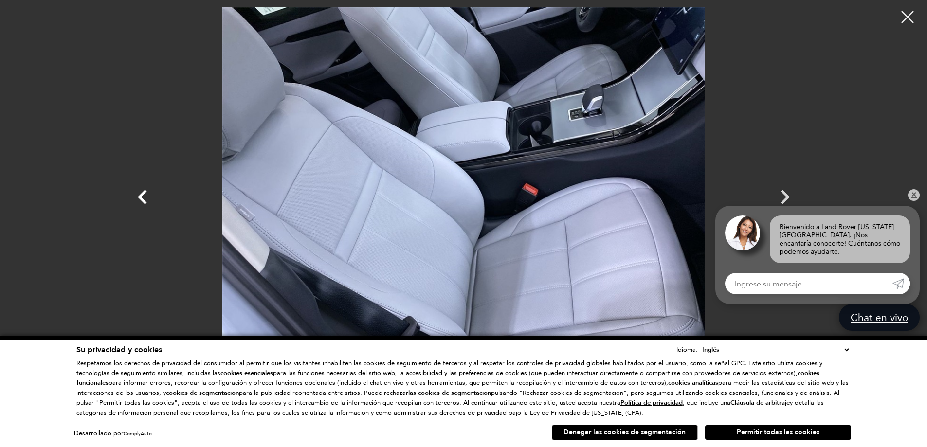
click at [138, 201] on icon "Anterior" at bounding box center [142, 197] width 29 height 29
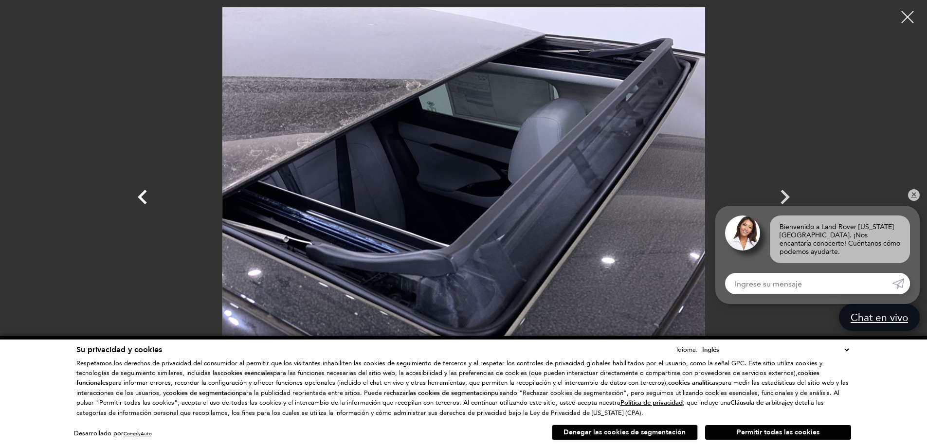
click at [138, 201] on icon "Anterior" at bounding box center [142, 197] width 29 height 29
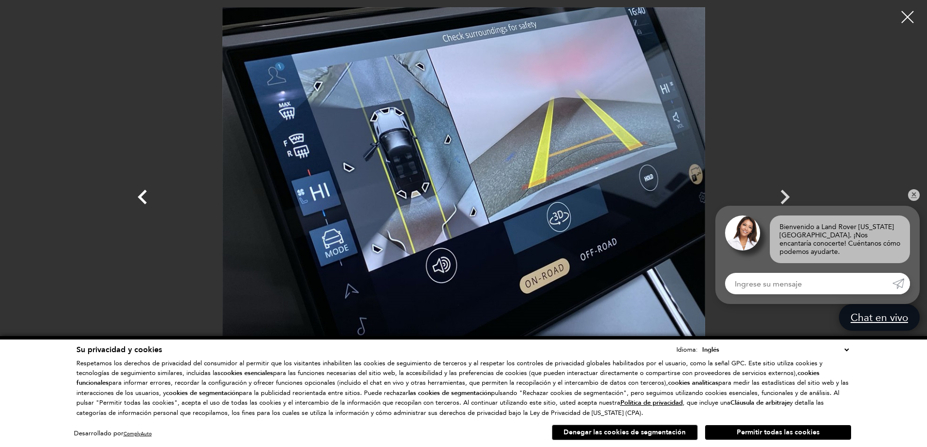
click at [138, 201] on icon "Anterior" at bounding box center [142, 197] width 29 height 29
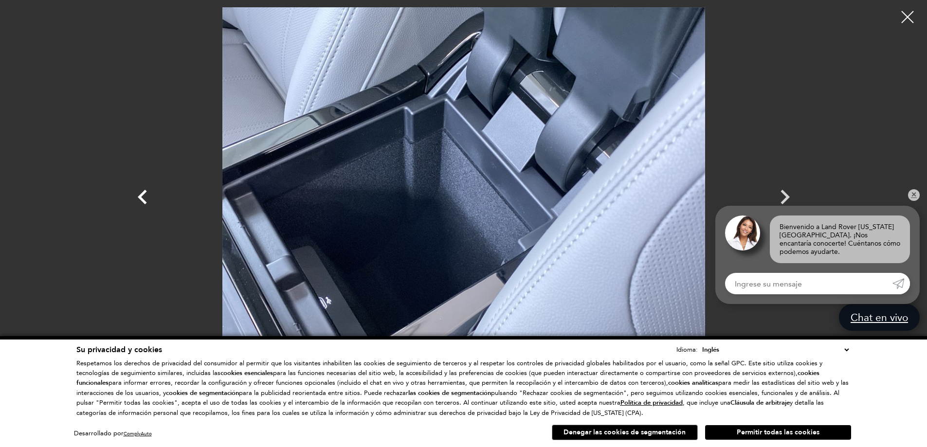
click at [138, 201] on icon "Anterior" at bounding box center [142, 197] width 29 height 29
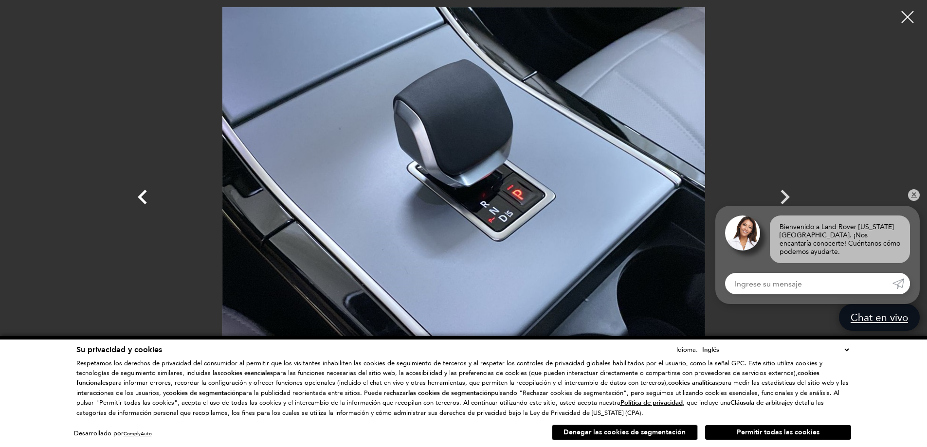
click at [138, 201] on icon "Anterior" at bounding box center [142, 197] width 29 height 29
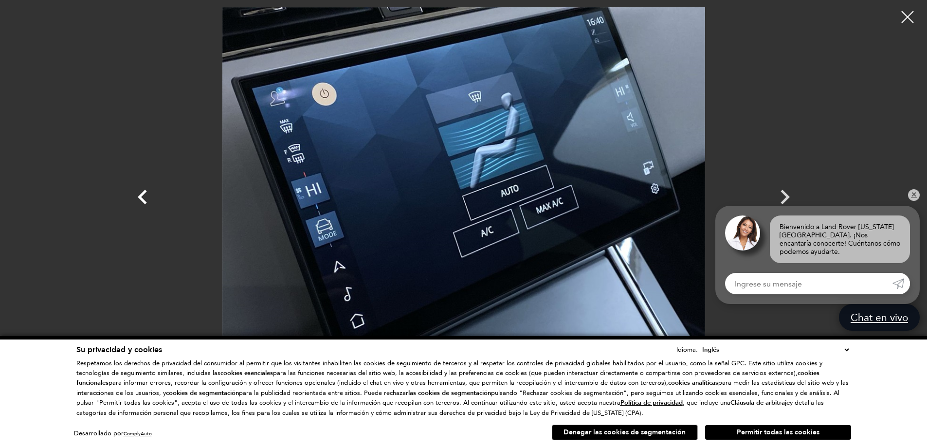
click at [138, 201] on icon "Anterior" at bounding box center [142, 197] width 29 height 29
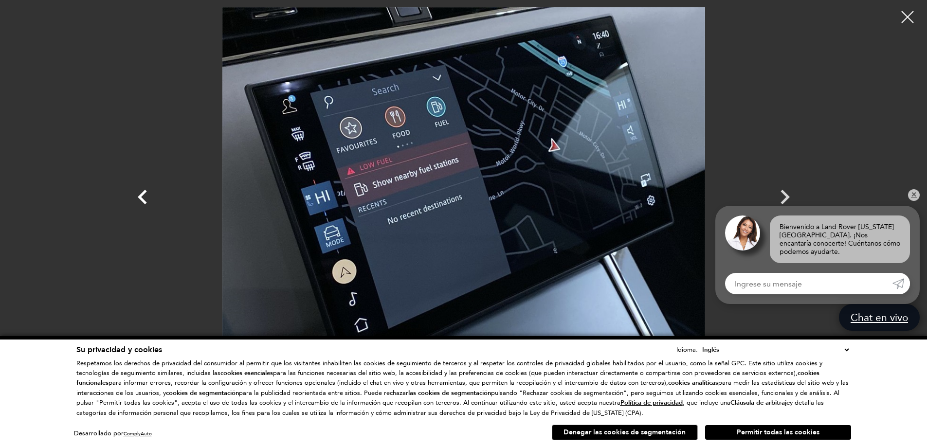
click at [138, 201] on icon "Anterior" at bounding box center [142, 197] width 29 height 29
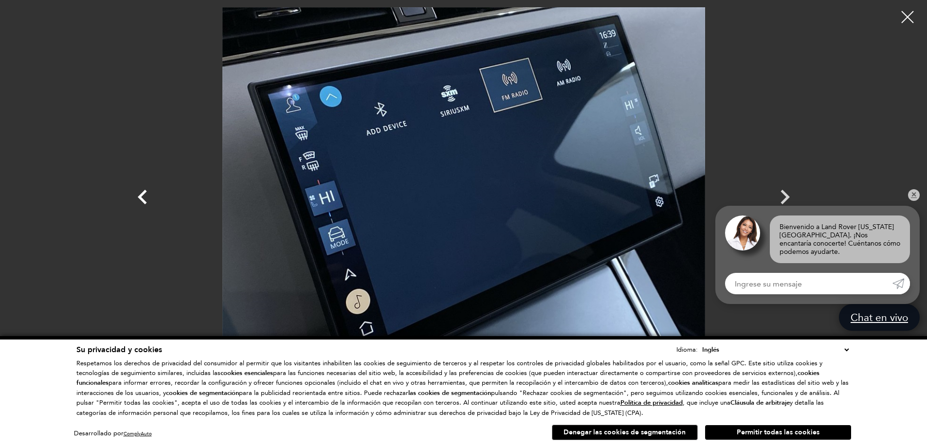
click at [145, 195] on icon "Anterior" at bounding box center [142, 197] width 29 height 29
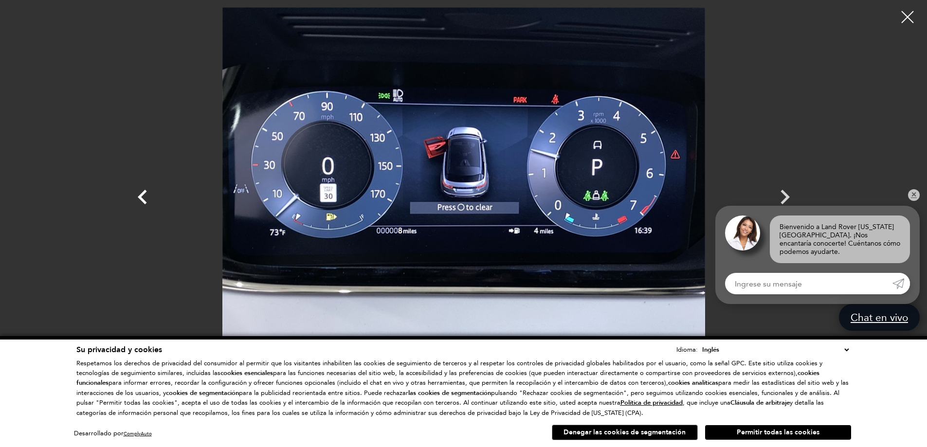
click at [145, 195] on icon "Anterior" at bounding box center [142, 197] width 29 height 29
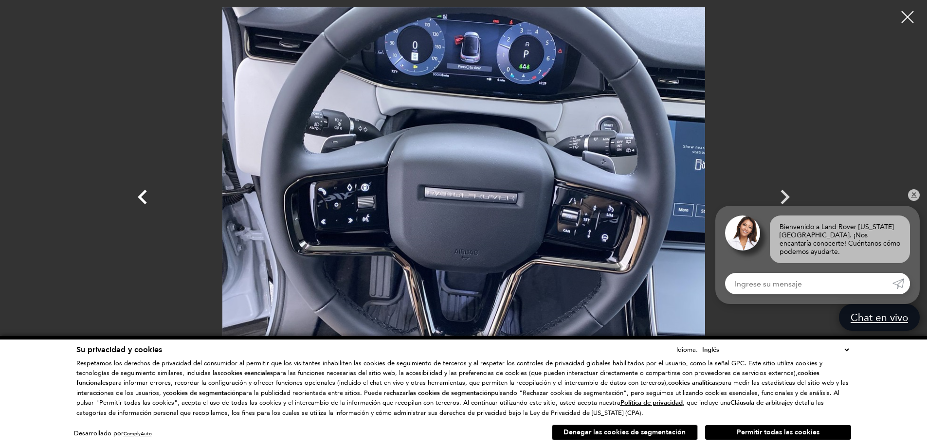
click at [145, 195] on icon "Anterior" at bounding box center [142, 197] width 29 height 29
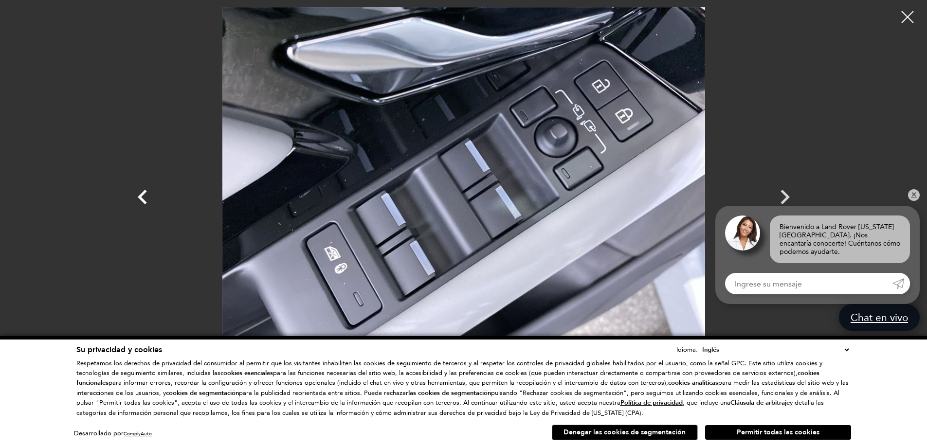
click at [145, 195] on icon "Anterior" at bounding box center [142, 197] width 29 height 29
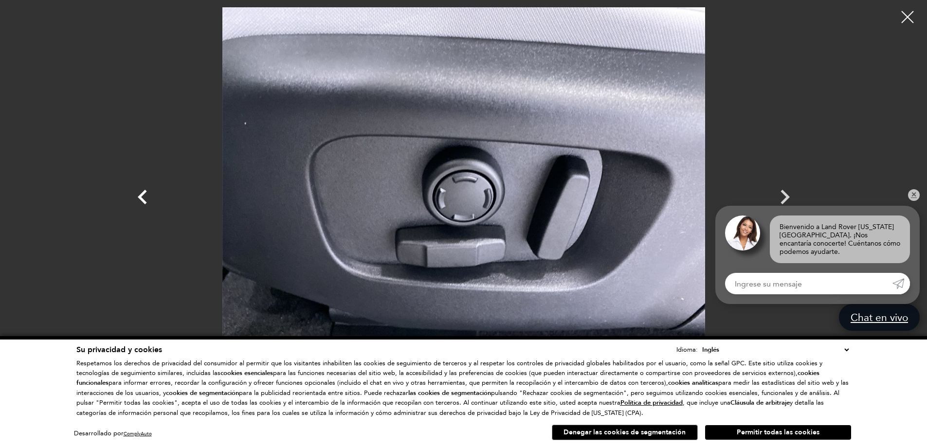
click at [135, 202] on icon "Anterior" at bounding box center [142, 197] width 29 height 29
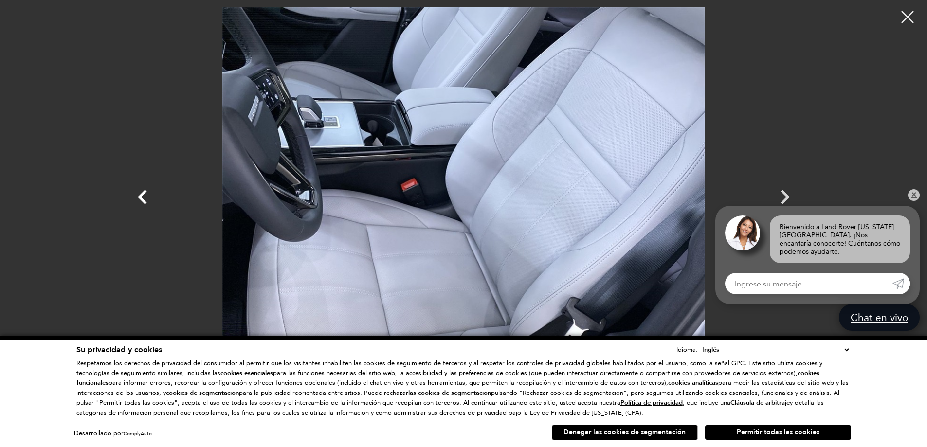
click at [136, 202] on icon "Anterior" at bounding box center [142, 197] width 29 height 29
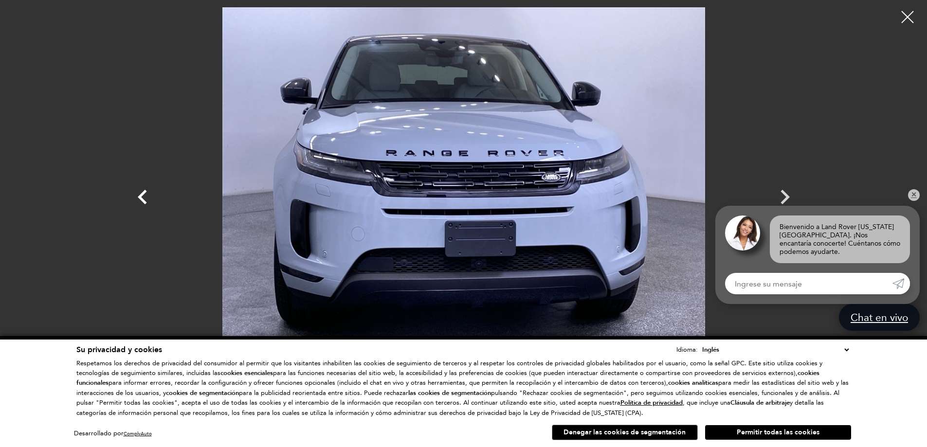
click at [136, 202] on icon "Anterior" at bounding box center [142, 197] width 29 height 29
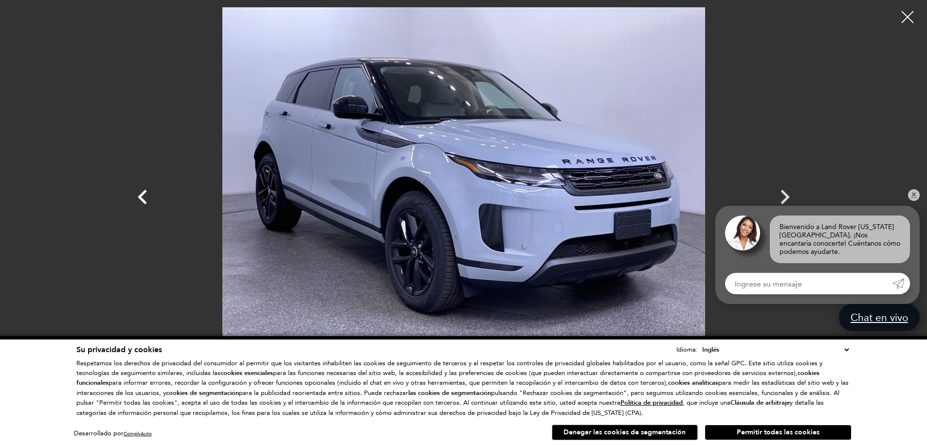
click at [138, 198] on icon "Anterior" at bounding box center [142, 197] width 9 height 15
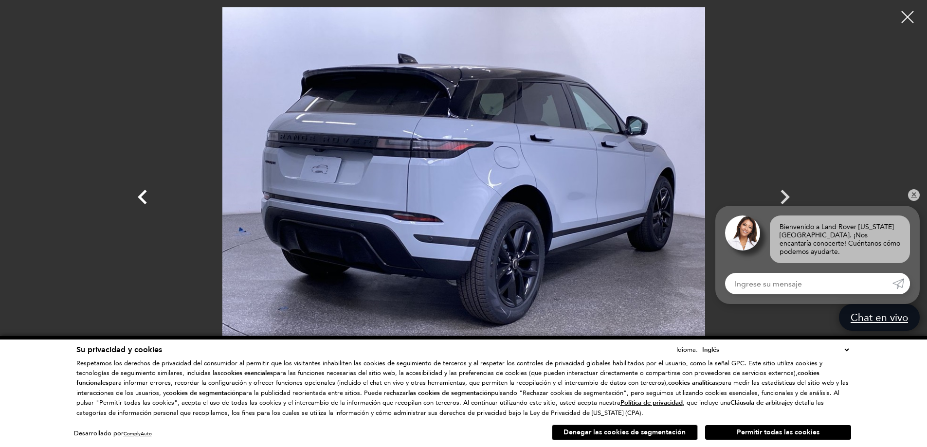
click at [138, 198] on icon "Anterior" at bounding box center [142, 197] width 9 height 15
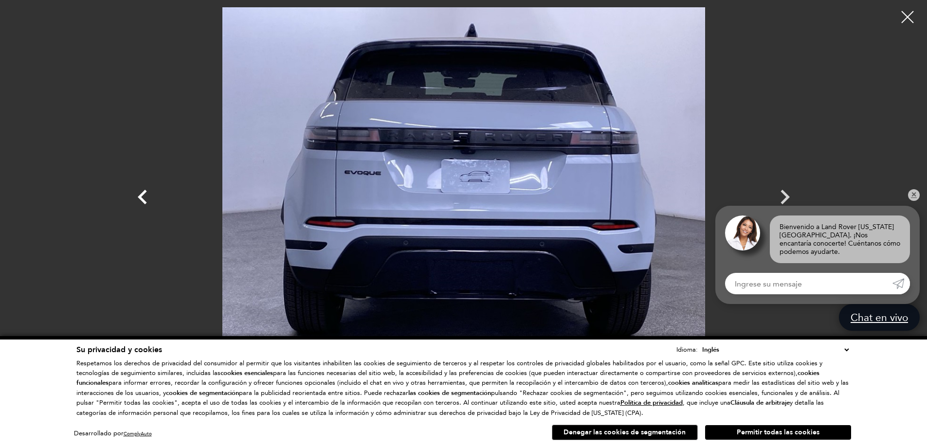
click at [138, 198] on icon "Anterior" at bounding box center [142, 197] width 9 height 15
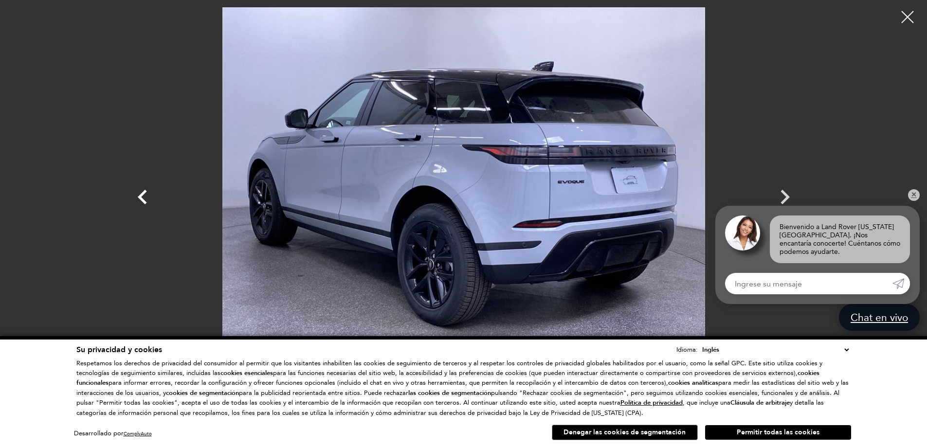
click at [148, 195] on icon "Anterior" at bounding box center [142, 197] width 29 height 29
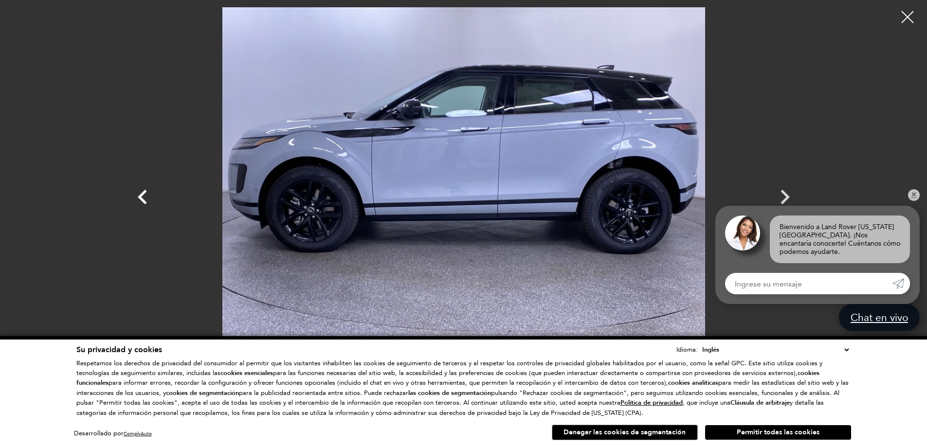
click at [150, 191] on icon "Anterior" at bounding box center [142, 197] width 29 height 29
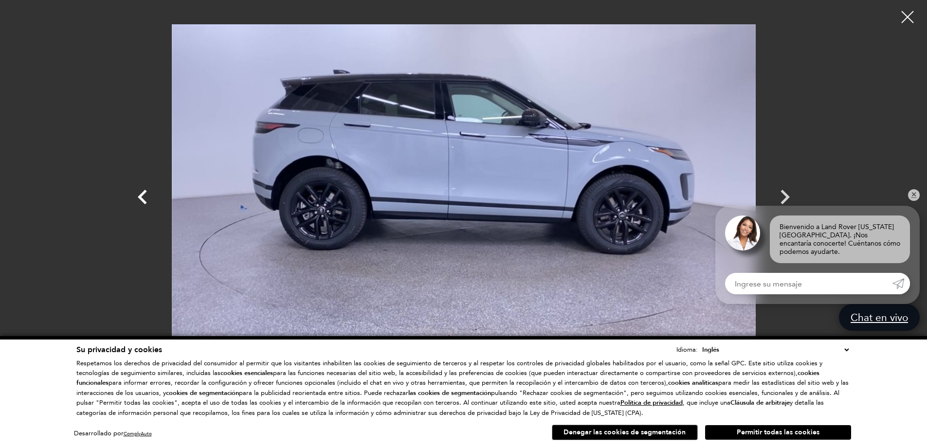
click at [150, 190] on icon "Anterior" at bounding box center [142, 197] width 29 height 29
